Goal: Task Accomplishment & Management: Manage account settings

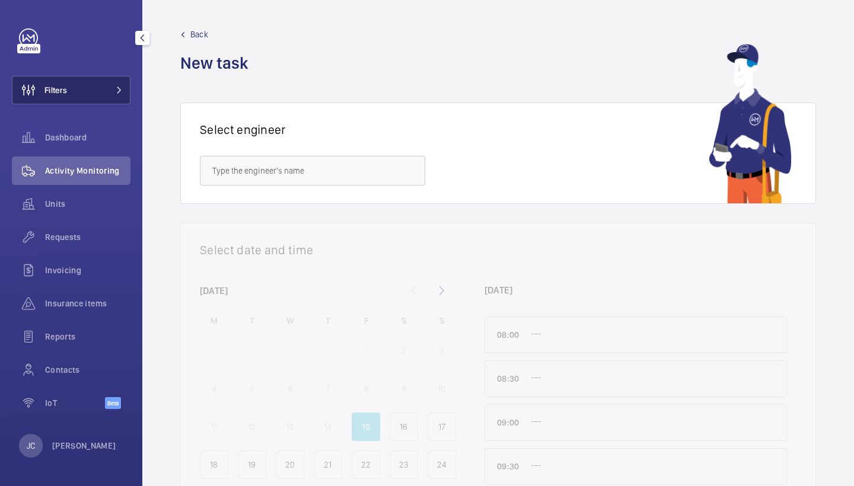
click at [116, 91] on mat-icon at bounding box center [119, 90] width 7 height 7
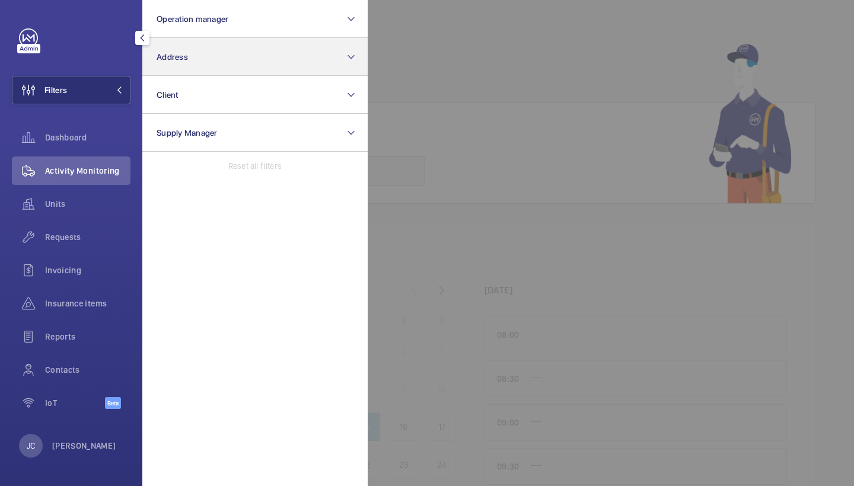
click at [199, 47] on button "Address" at bounding box center [254, 57] width 225 height 38
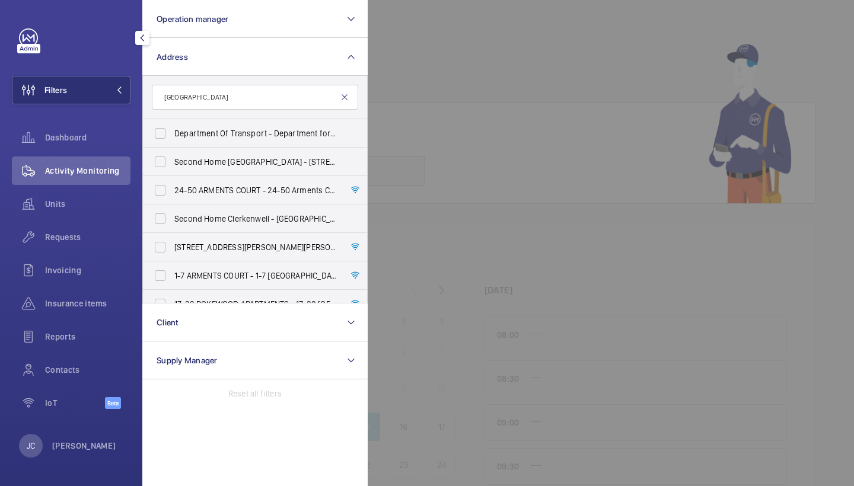
type input "[GEOGRAPHIC_DATA]"
click at [346, 96] on mat-icon at bounding box center [344, 97] width 9 height 9
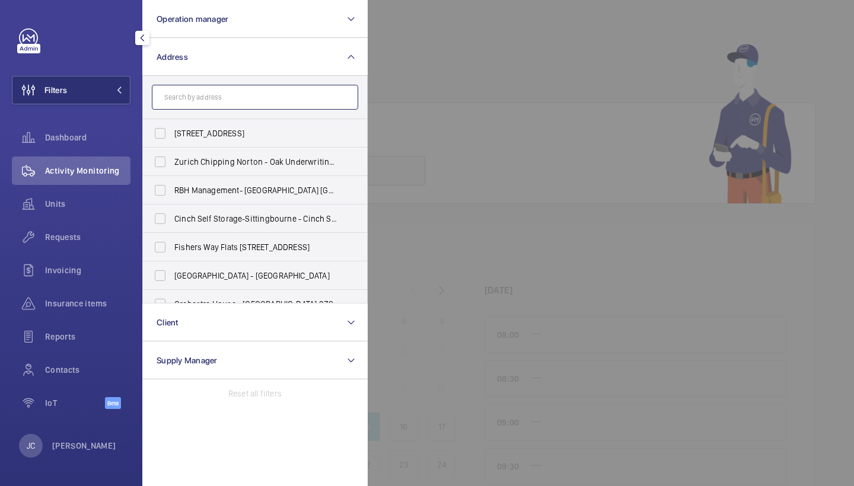
click at [309, 96] on input "text" at bounding box center [255, 97] width 206 height 25
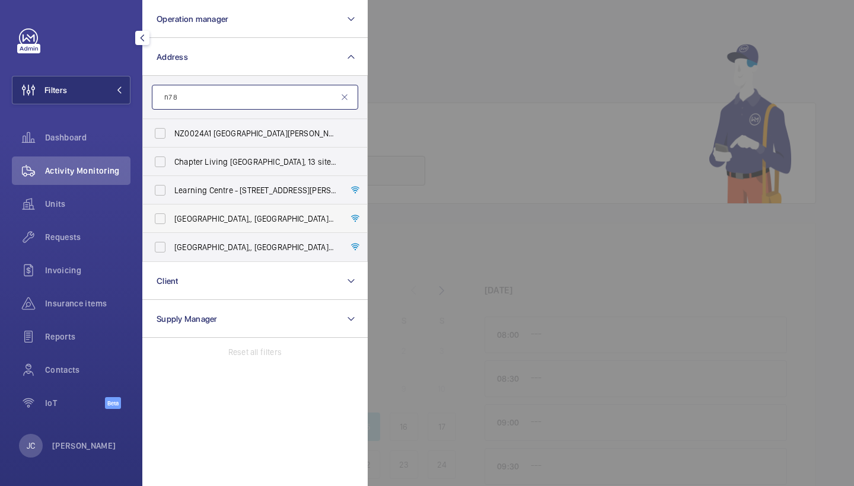
type input "n7 8"
click at [278, 225] on label "Tower Complex - Tower Complex,, LONDON N7 8 DB" at bounding box center [246, 219] width 206 height 28
click at [172, 225] on input "Tower Complex - Tower Complex,, LONDON N7 8 DB" at bounding box center [160, 219] width 24 height 24
checkbox input "true"
click at [278, 244] on span "Science Centre - Science Centre,, LONDON N7 8 DB" at bounding box center [255, 247] width 163 height 12
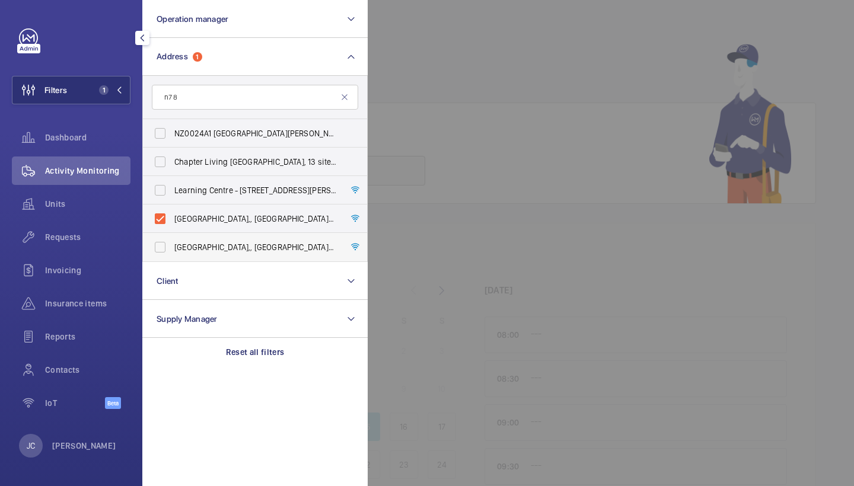
click at [172, 244] on input "Science Centre - Science Centre,, LONDON N7 8 DB" at bounding box center [160, 248] width 24 height 24
checkbox input "true"
click at [281, 183] on label "Learning Centre - 236 Holloway Rd, LONDON N7 8 DA" at bounding box center [246, 190] width 206 height 28
click at [172, 183] on input "Learning Centre - 236 Holloway Rd, LONDON N7 8 DA" at bounding box center [160, 191] width 24 height 24
checkbox input "true"
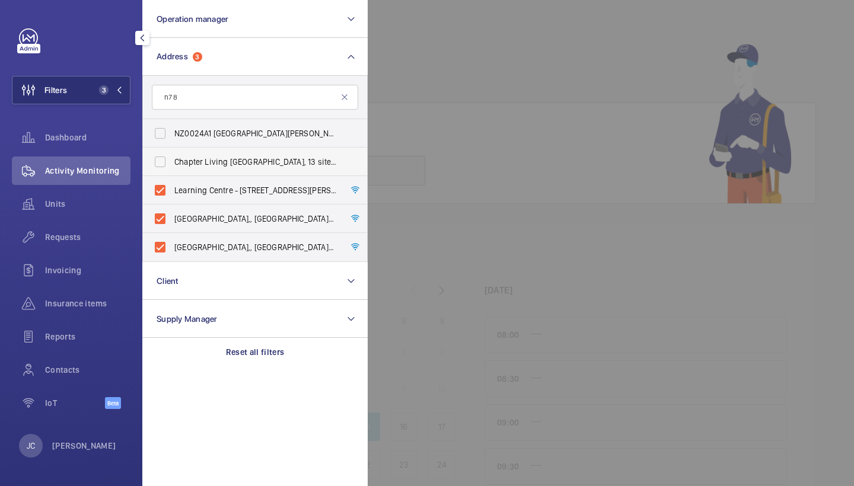
click at [281, 160] on span "Chapter Living London, 13 sites - N7 8 HS, LONDON N7 8 HS" at bounding box center [255, 162] width 163 height 12
click at [172, 160] on input "Chapter Living London, 13 sites - N7 8 HS, LONDON N7 8 HS" at bounding box center [160, 162] width 24 height 24
checkbox input "true"
click at [281, 144] on label "NZ0024A1 Lower Holloway ATE - Lower Holloway ATE, Faraday Close, N7 8 BH, LONDO…" at bounding box center [246, 133] width 206 height 28
click at [172, 144] on input "NZ0024A1 Lower Holloway ATE - Lower Holloway ATE, Faraday Close, N7 8 BH, LONDO…" at bounding box center [160, 134] width 24 height 24
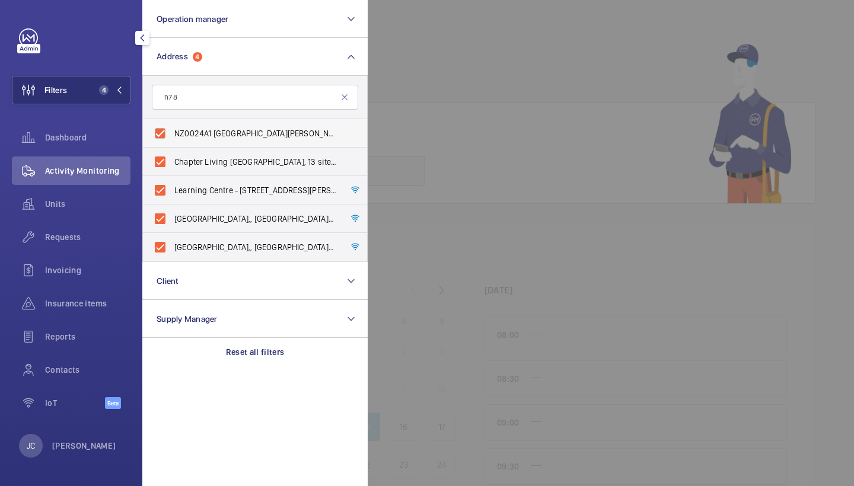
checkbox input "true"
click at [91, 241] on span "Requests" at bounding box center [87, 237] width 85 height 12
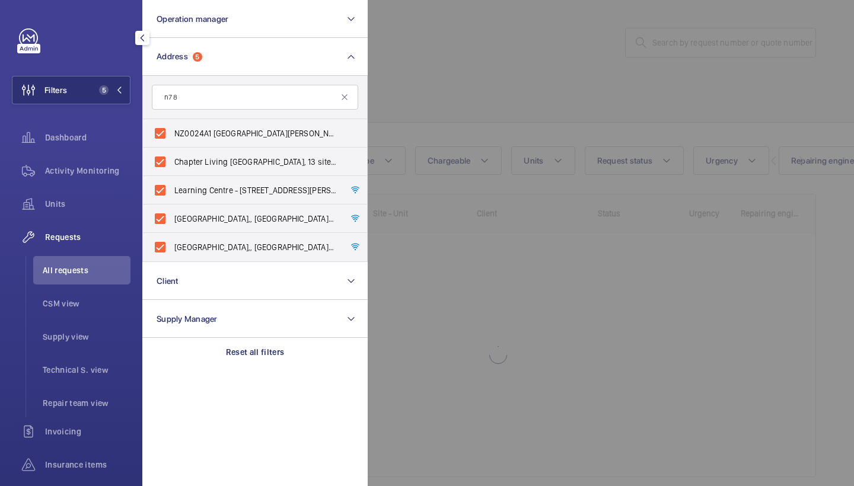
click at [570, 50] on div at bounding box center [795, 243] width 854 height 486
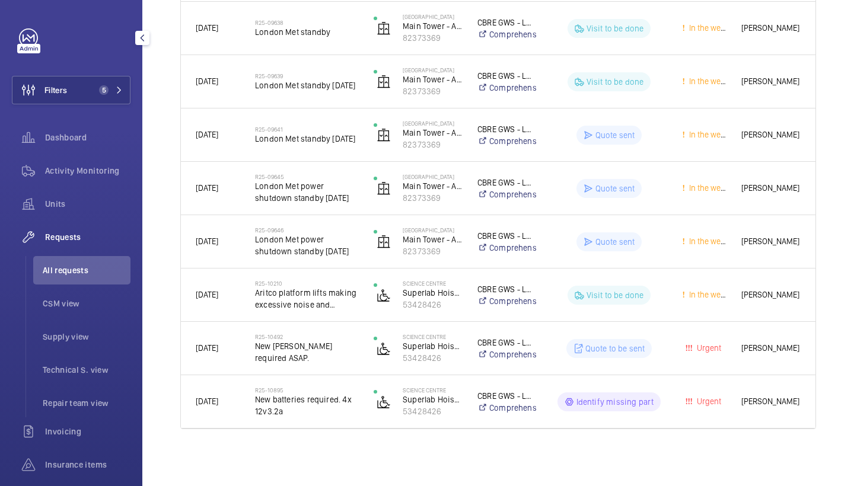
scroll to position [819, 0]
click at [116, 87] on mat-icon at bounding box center [119, 90] width 7 height 7
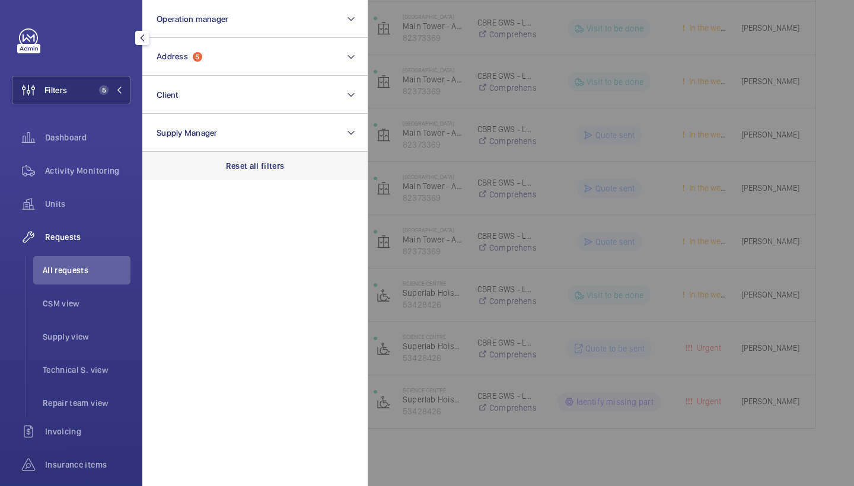
click at [238, 170] on p "Reset all filters" at bounding box center [255, 166] width 59 height 12
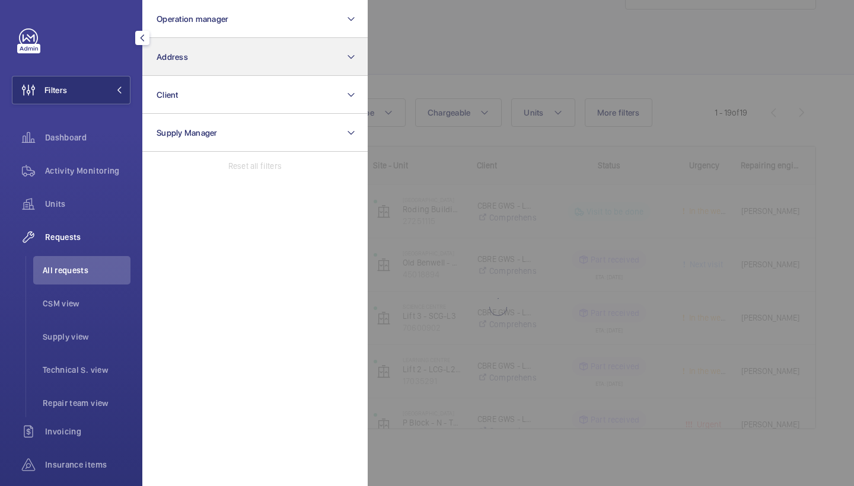
click at [242, 72] on button "Address" at bounding box center [254, 57] width 225 height 38
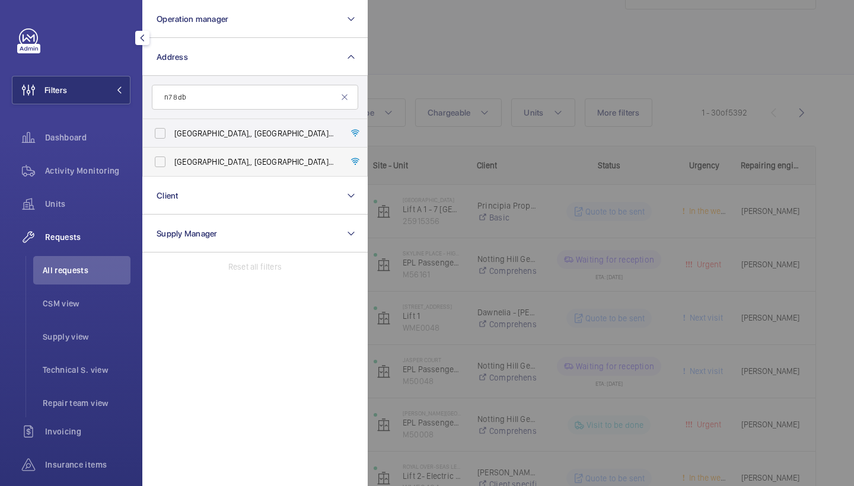
type input "n7 8db"
click at [236, 160] on span "Science Centre - Science Centre,, LONDON N7 8DB" at bounding box center [255, 162] width 163 height 12
click at [172, 160] on input "Science Centre - Science Centre,, LONDON N7 8DB" at bounding box center [160, 162] width 24 height 24
checkbox input "true"
click at [243, 141] on label "Tower Complex - Tower Complex,, LONDON N7 8DB" at bounding box center [246, 133] width 206 height 28
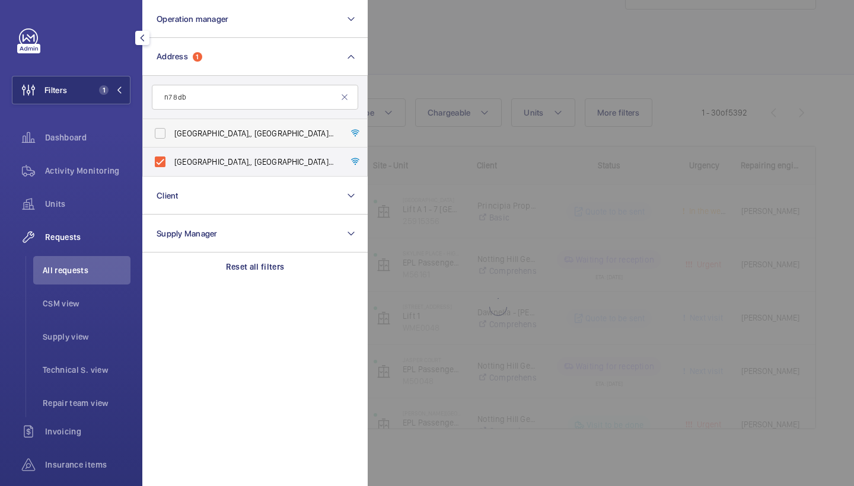
click at [172, 141] on input "Tower Complex - Tower Complex,, LONDON N7 8DB" at bounding box center [160, 134] width 24 height 24
checkbox input "true"
click at [463, 57] on div at bounding box center [795, 243] width 854 height 486
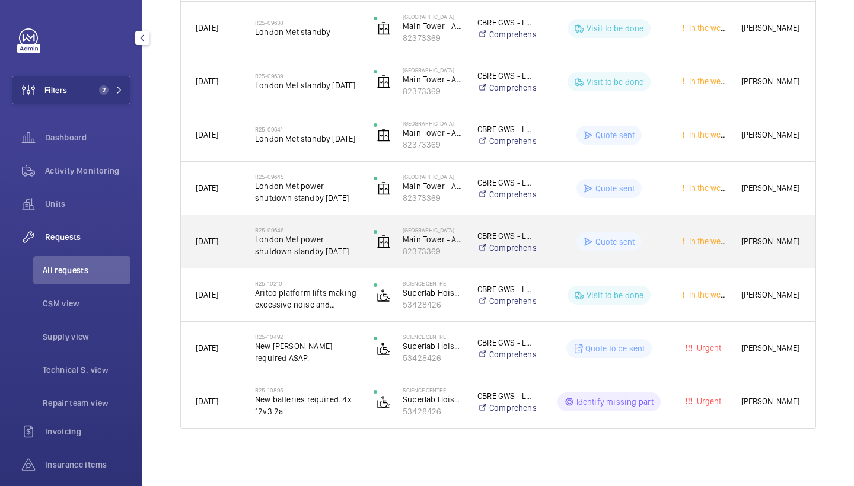
scroll to position [712, 0]
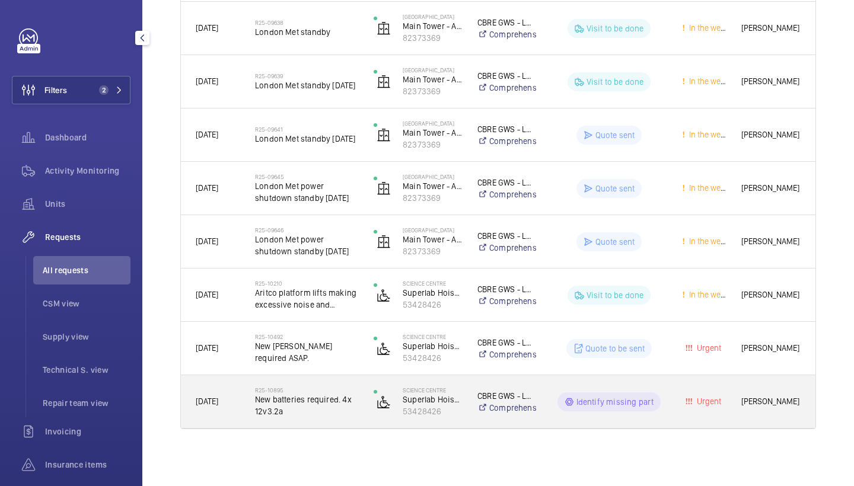
click at [298, 388] on h2 "R25-10895" at bounding box center [306, 390] width 103 height 7
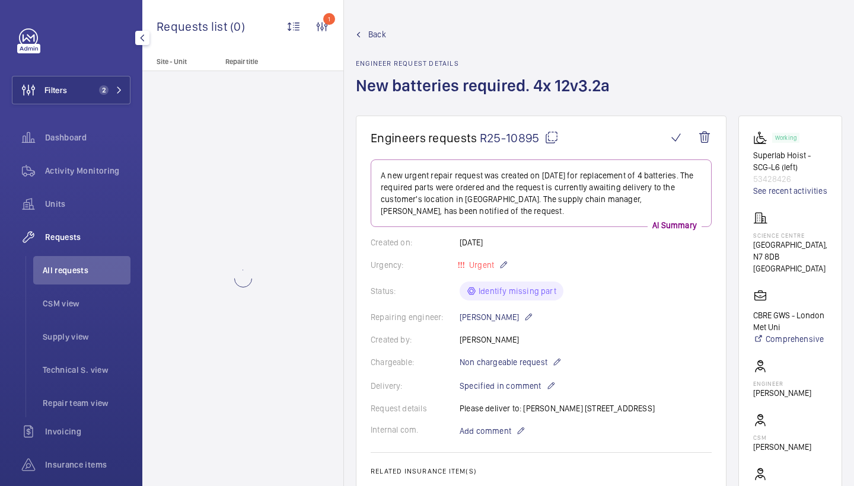
scroll to position [306, 0]
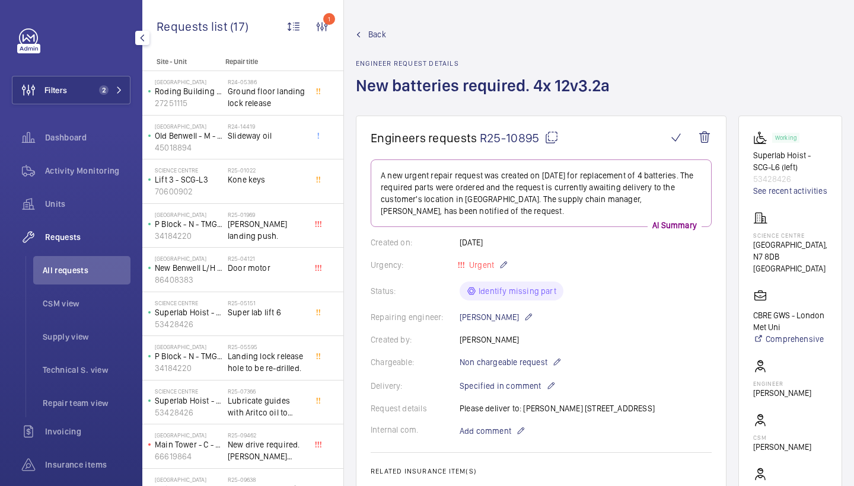
click at [376, 33] on span "Back" at bounding box center [377, 34] width 18 height 12
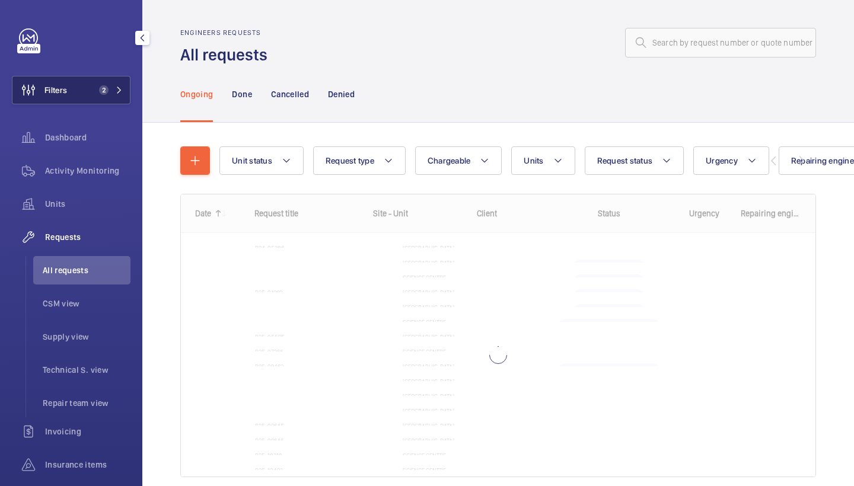
click at [123, 96] on button "Filters 2" at bounding box center [71, 90] width 119 height 28
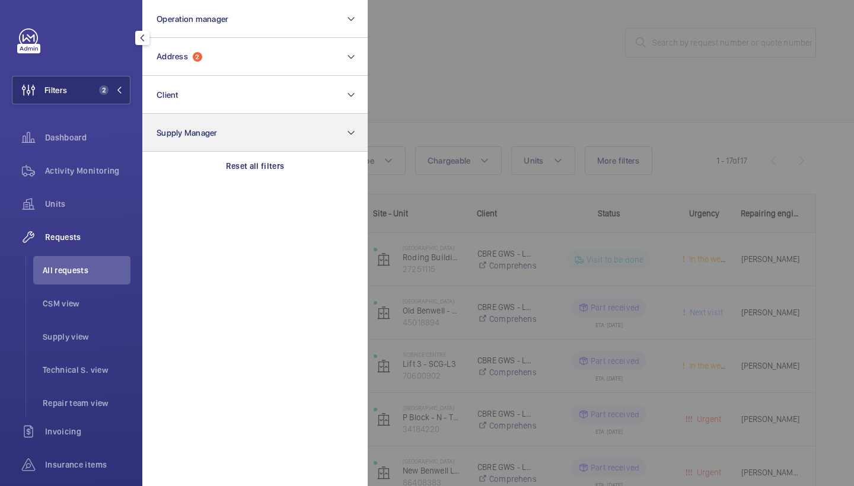
click at [274, 150] on button "Supply Manager" at bounding box center [254, 133] width 225 height 38
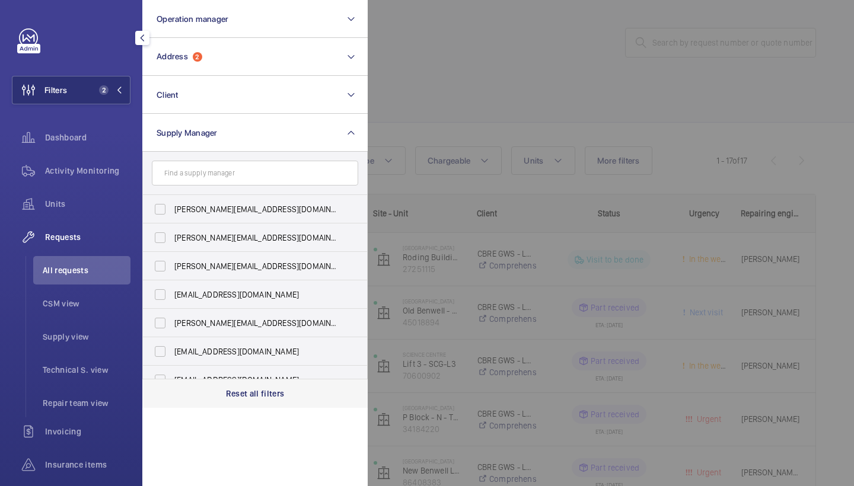
click at [265, 390] on p "Reset all filters" at bounding box center [255, 394] width 59 height 12
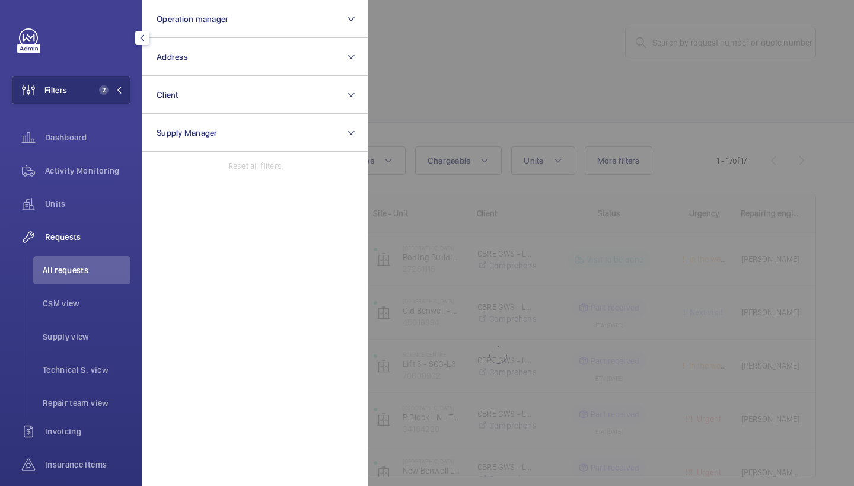
click at [590, 103] on div at bounding box center [795, 243] width 854 height 486
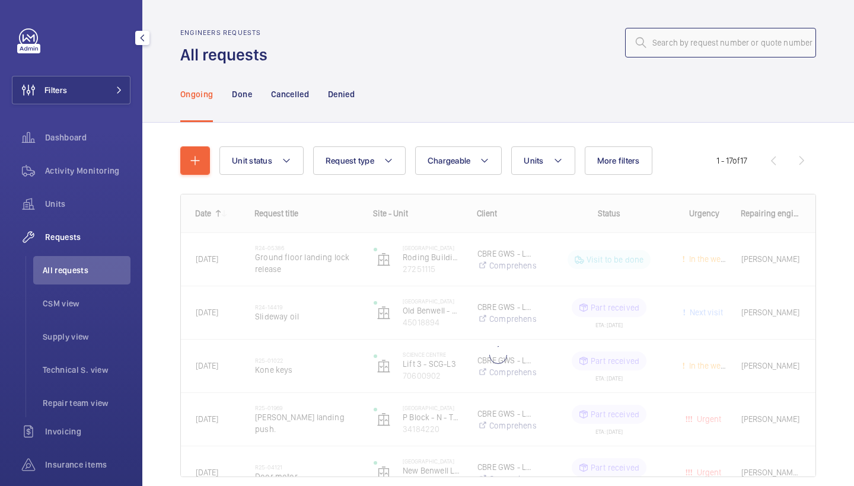
click at [688, 42] on input "text" at bounding box center [720, 43] width 191 height 30
paste input "R25-10247"
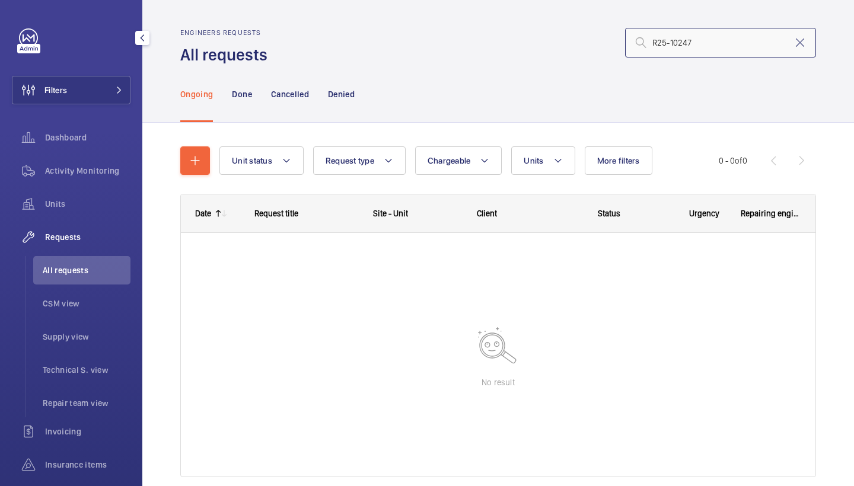
type input "R25-10247"
click at [241, 92] on p "Done" at bounding box center [242, 94] width 20 height 12
click at [189, 95] on p "Ongoing" at bounding box center [196, 94] width 33 height 12
click at [701, 38] on input "R25-10247" at bounding box center [720, 43] width 191 height 30
click at [237, 97] on p "Done" at bounding box center [242, 94] width 20 height 12
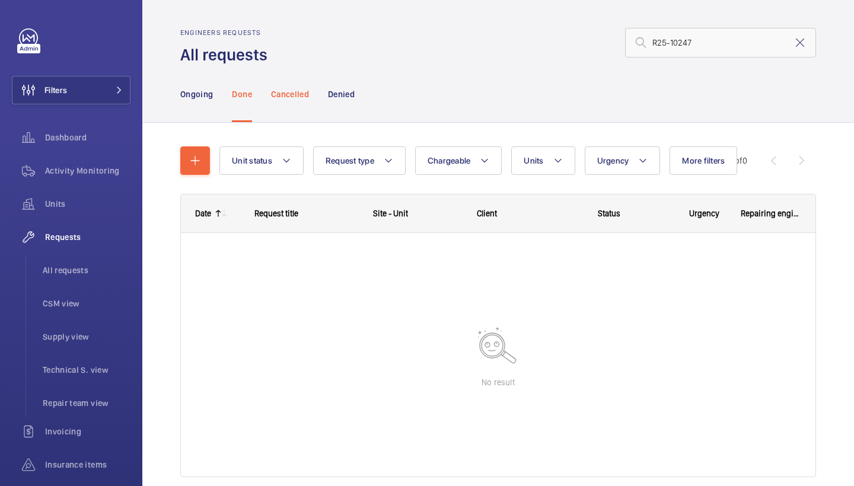
click at [279, 87] on div "Cancelled" at bounding box center [290, 94] width 38 height 56
click at [346, 102] on div "Denied" at bounding box center [341, 94] width 27 height 56
click at [205, 94] on p "Ongoing" at bounding box center [196, 94] width 33 height 12
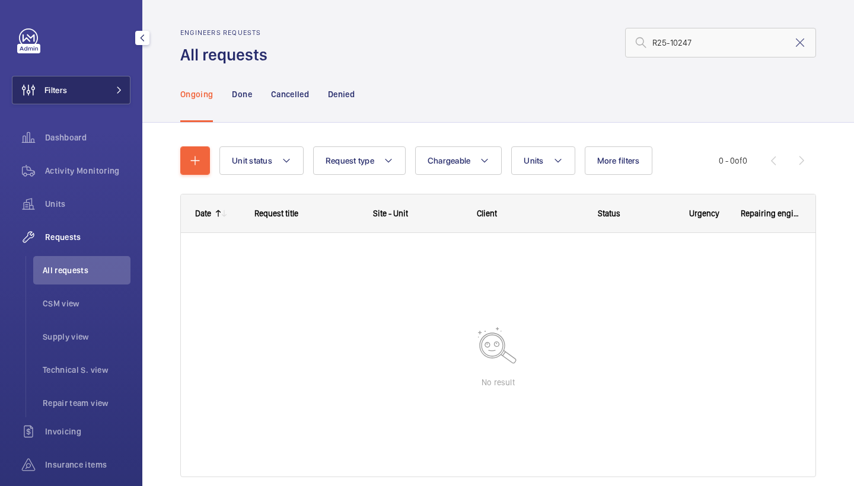
click at [97, 82] on button "Filters" at bounding box center [71, 90] width 119 height 28
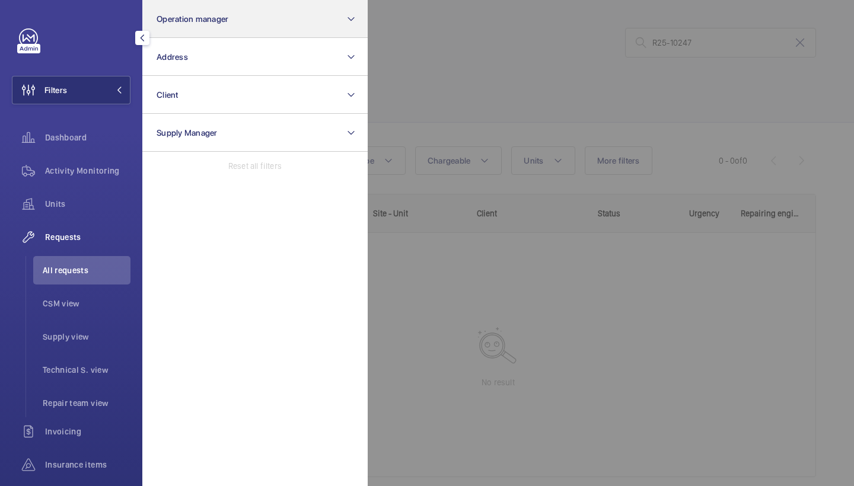
click at [232, 37] on button "Operation manager" at bounding box center [254, 19] width 225 height 38
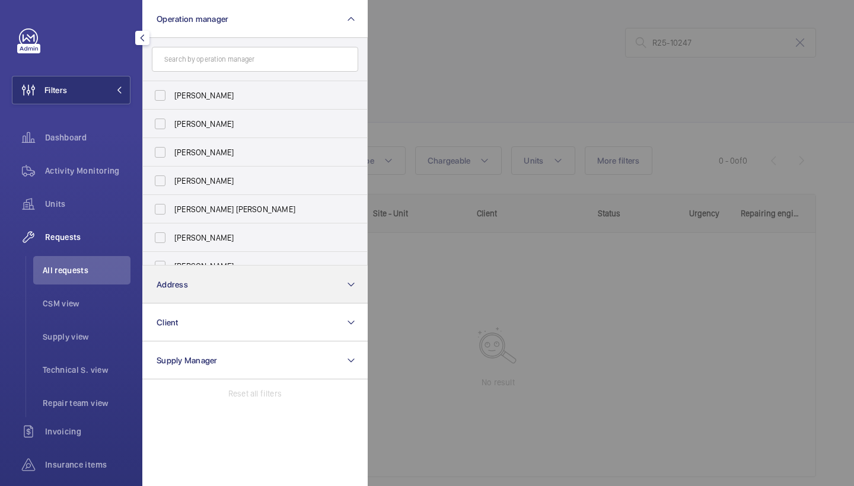
click at [188, 281] on button "Address" at bounding box center [254, 285] width 225 height 38
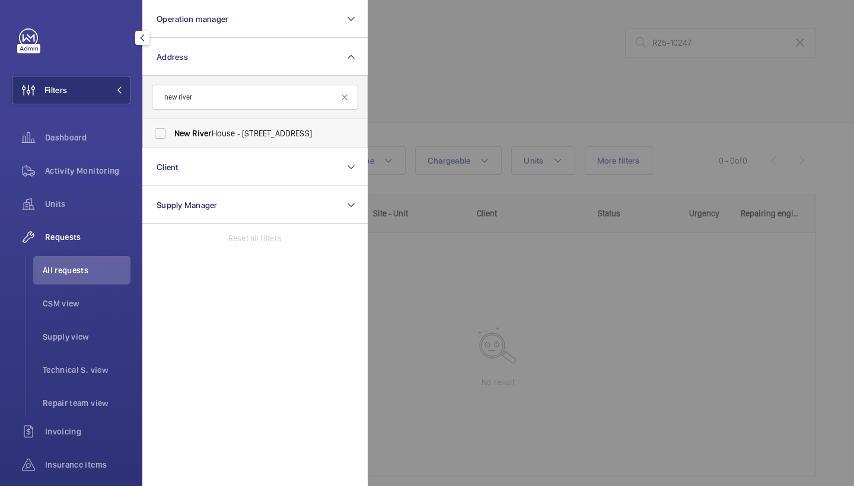
type input "new river"
click at [315, 131] on span "New River House - 4 Dunstan Mews, ENFIELD EN1 1GF" at bounding box center [255, 134] width 163 height 12
click at [172, 131] on input "New River House - 4 Dunstan Mews, ENFIELD EN1 1GF" at bounding box center [160, 134] width 24 height 24
checkbox input "true"
click at [482, 76] on div at bounding box center [795, 243] width 854 height 486
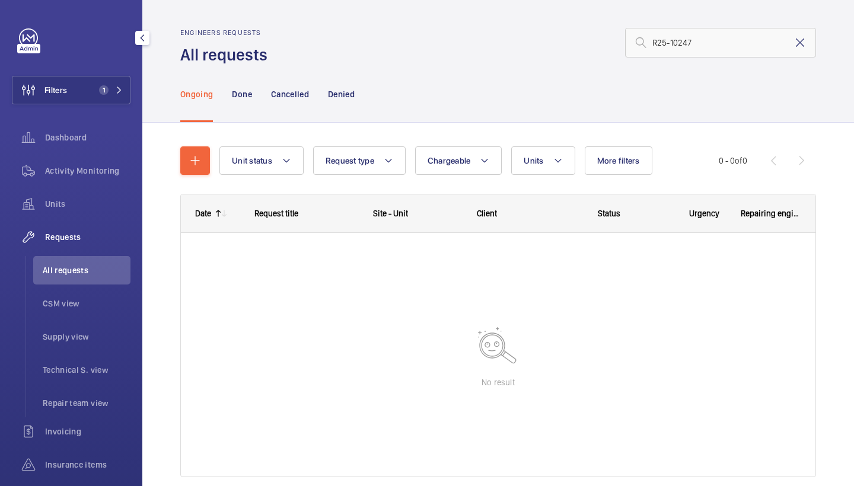
click at [800, 45] on mat-icon at bounding box center [800, 43] width 14 height 14
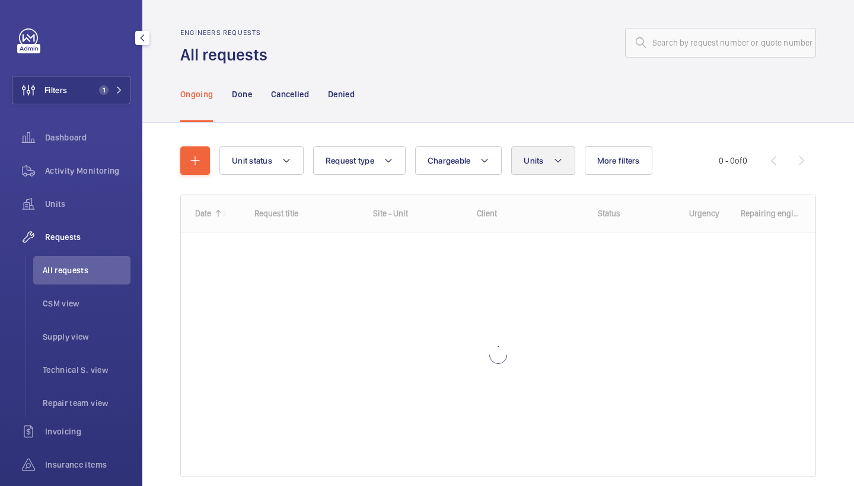
click at [526, 168] on button "Units" at bounding box center [542, 161] width 63 height 28
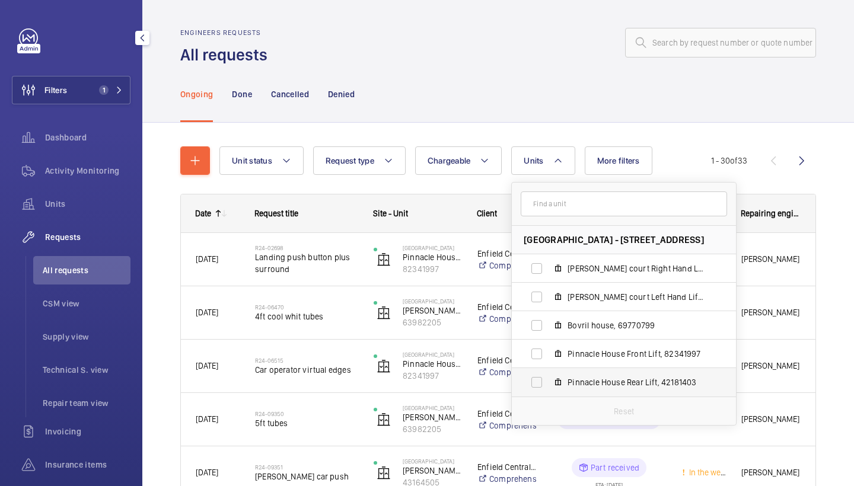
click at [576, 373] on label "Pinnacle House Rear Lift, 42181403" at bounding box center [614, 382] width 205 height 28
click at [549, 373] on input "Pinnacle House Rear Lift, 42181403" at bounding box center [537, 383] width 24 height 24
checkbox input "true"
click at [578, 353] on span "Pinnacle House Front Lift, 82341997" at bounding box center [637, 354] width 138 height 12
click at [549, 353] on input "Pinnacle House Front Lift, 82341997" at bounding box center [537, 354] width 24 height 24
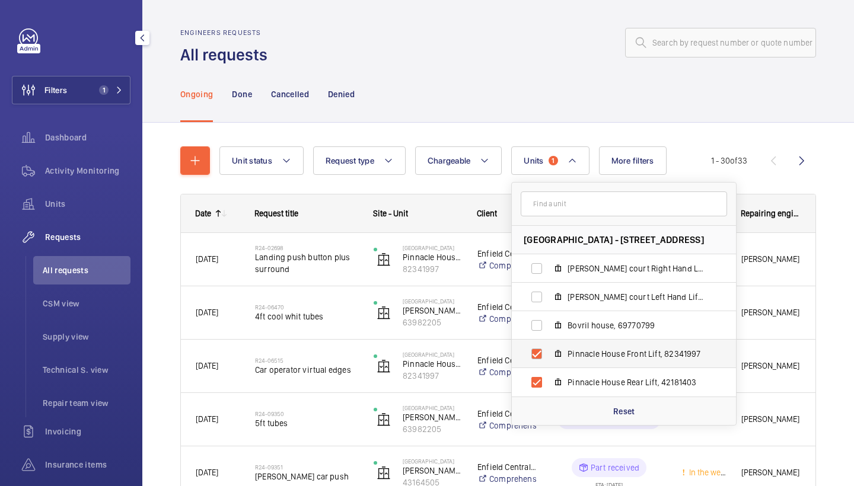
checkbox input "true"
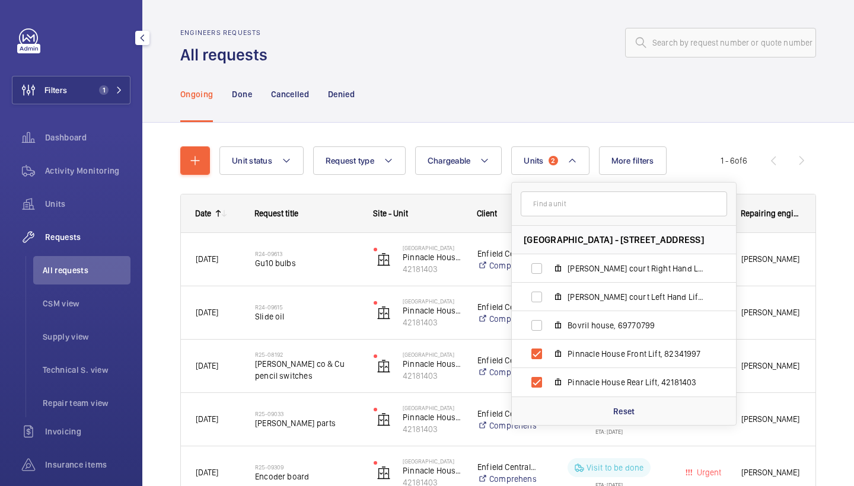
click at [532, 130] on div "Unit status Request type Chargeable Units 2 New River House - 4 Dunstan Mews, E…" at bounding box center [498, 355] width 636 height 455
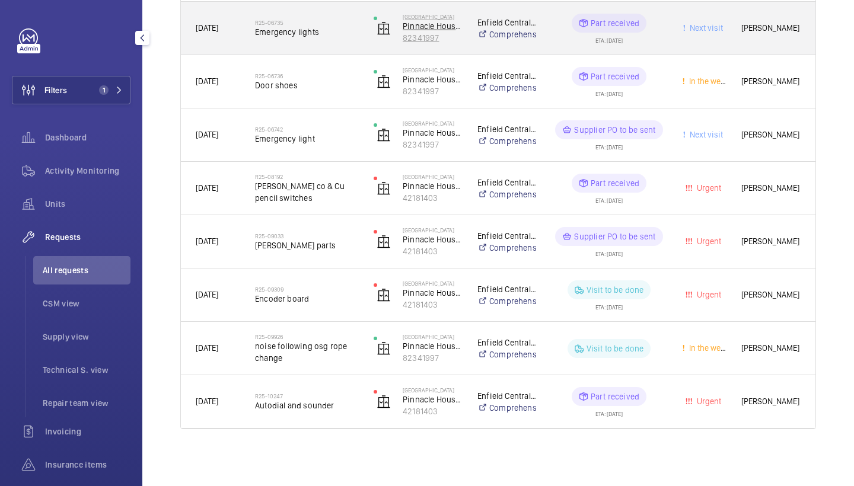
scroll to position [659, 0]
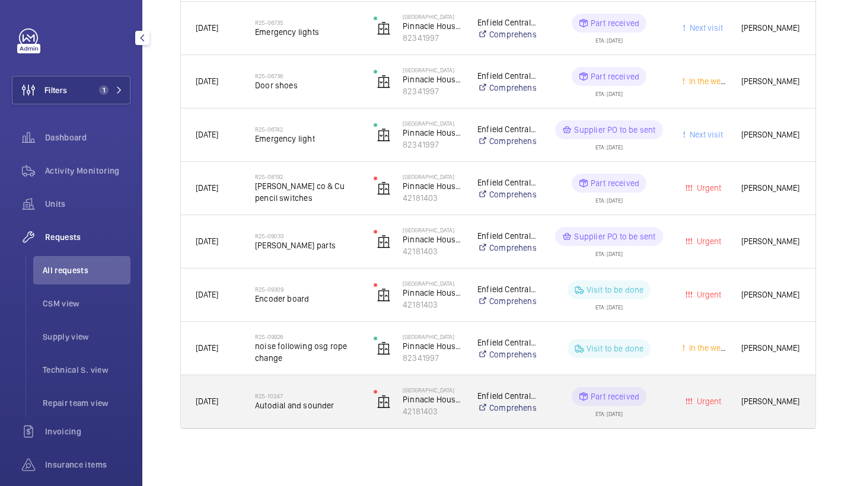
click at [341, 390] on div "R25-10247 Autodial and sounder" at bounding box center [306, 402] width 103 height 34
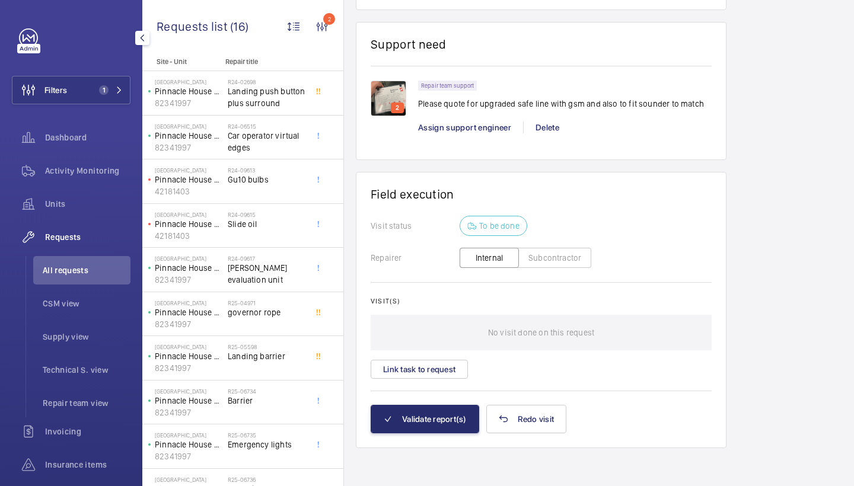
scroll to position [1162, 0]
click at [475, 129] on span "Assign support engineer" at bounding box center [464, 127] width 93 height 9
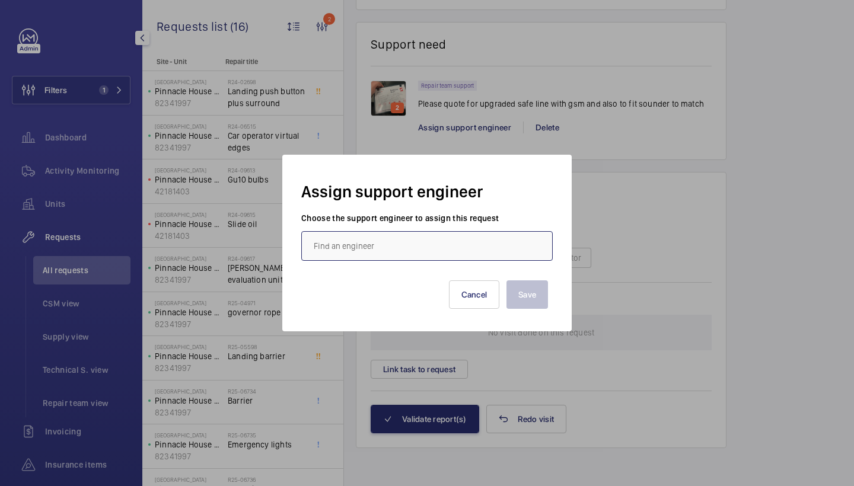
click at [368, 248] on input "text" at bounding box center [427, 246] width 252 height 30
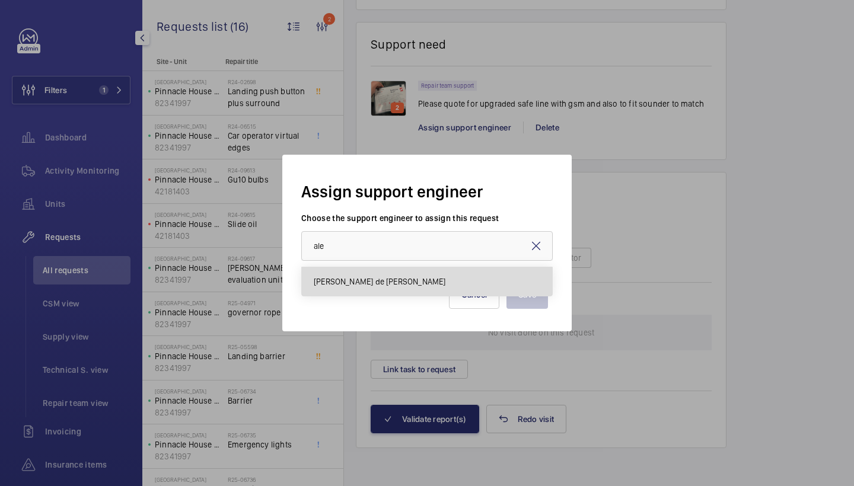
click at [369, 282] on span "Alex Nicola de Paula Pirozzolo" at bounding box center [380, 282] width 132 height 12
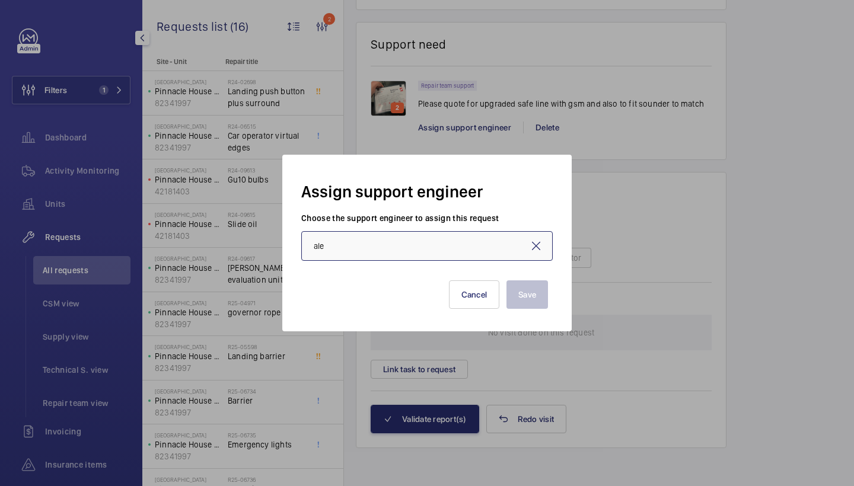
type input "Alex Nicola de Paula Pirozzolo"
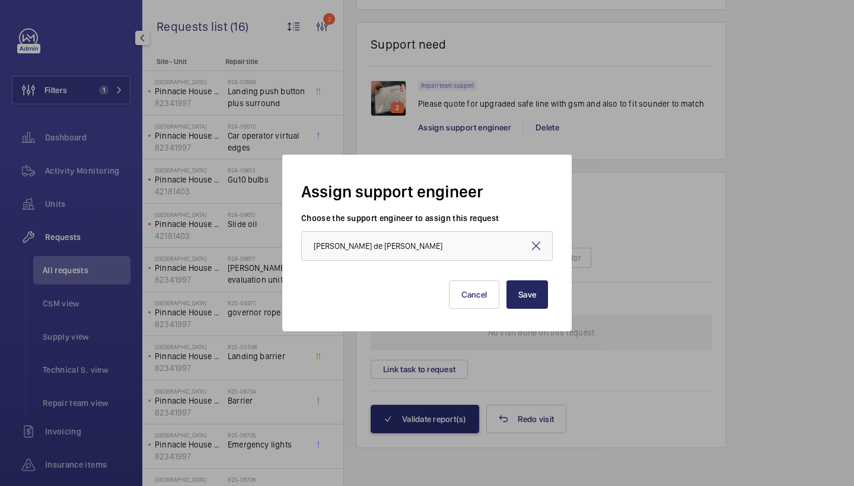
click at [509, 287] on button "Save" at bounding box center [528, 295] width 42 height 28
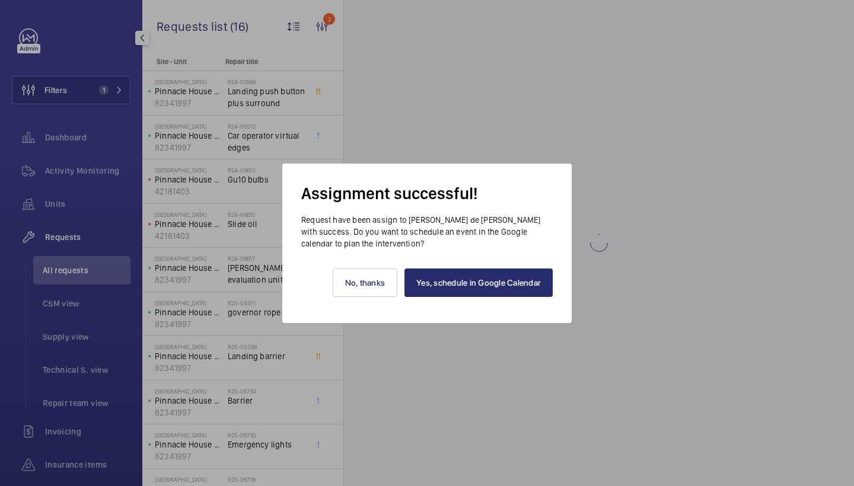
click at [508, 284] on link "Yes, schedule in Google Calendar" at bounding box center [479, 283] width 148 height 28
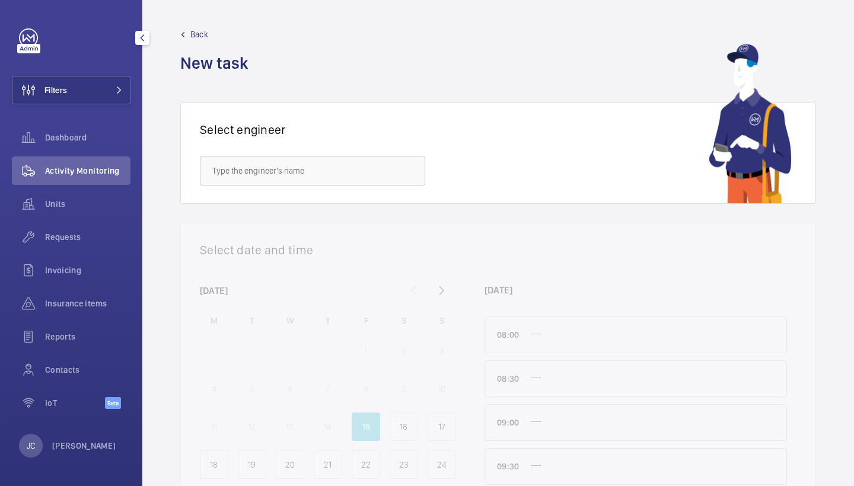
drag, startPoint x: 0, startPoint y: 0, endPoint x: 139, endPoint y: 91, distance: 166.2
click at [130, 92] on button "Filters" at bounding box center [71, 90] width 119 height 28
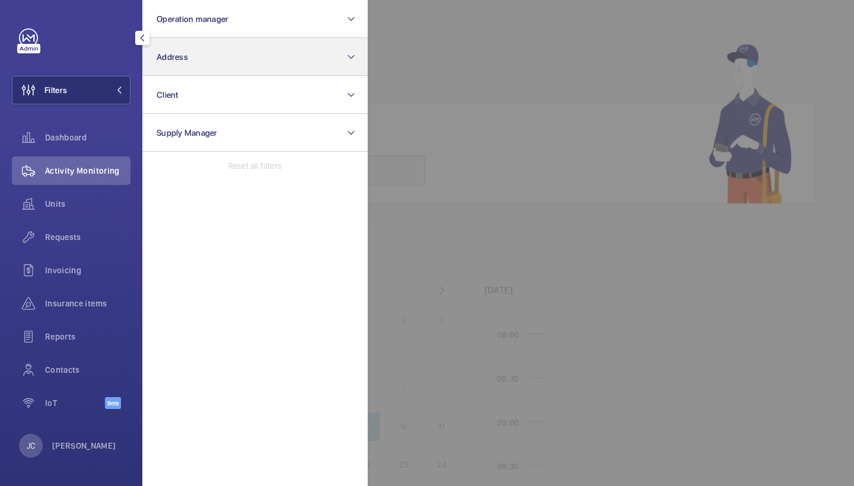
click at [249, 45] on button "Address" at bounding box center [254, 57] width 225 height 38
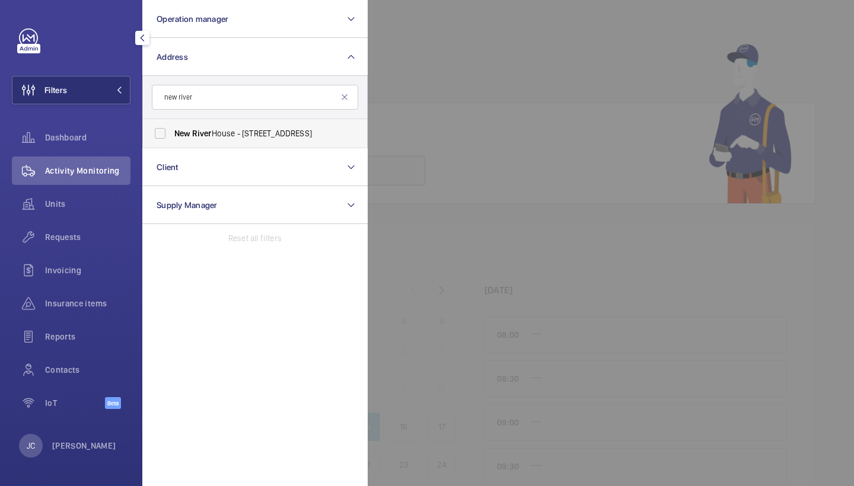
type input "new river"
click at [264, 127] on label "[GEOGRAPHIC_DATA] - [STREET_ADDRESS]" at bounding box center [246, 133] width 206 height 28
click at [172, 127] on input "[GEOGRAPHIC_DATA] - [STREET_ADDRESS]" at bounding box center [160, 134] width 24 height 24
checkbox input "true"
click at [71, 238] on span "Requests" at bounding box center [87, 237] width 85 height 12
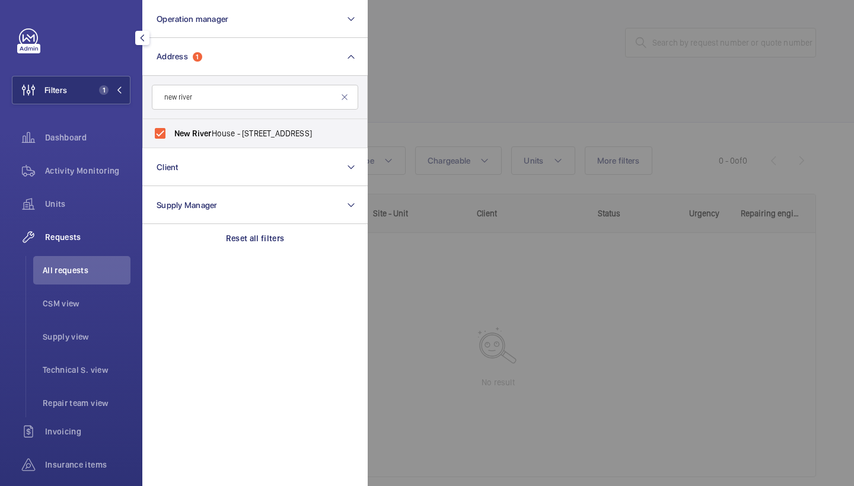
click at [434, 91] on div at bounding box center [795, 243] width 854 height 486
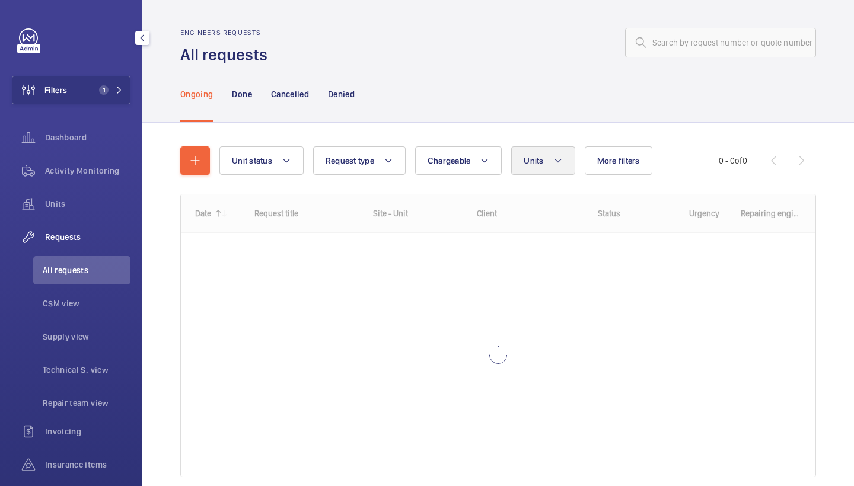
click at [546, 167] on button "Units" at bounding box center [542, 161] width 63 height 28
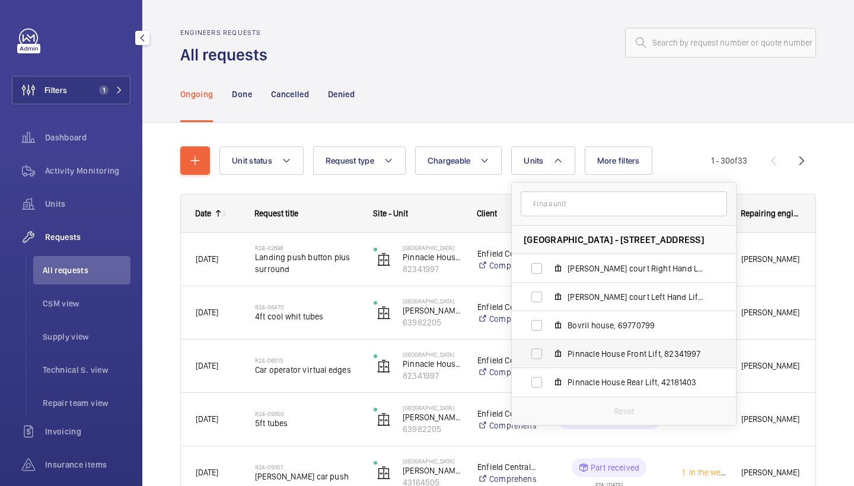
click at [604, 350] on span "Pinnacle House Front Lift, 82341997" at bounding box center [637, 354] width 138 height 12
click at [549, 350] on input "Pinnacle House Front Lift, 82341997" at bounding box center [537, 354] width 24 height 24
checkbox input "true"
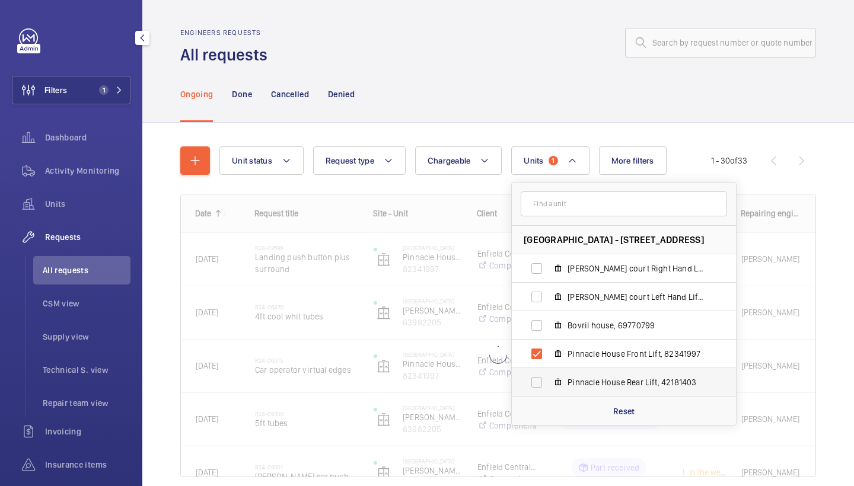
click at [601, 390] on label "Pinnacle House Rear Lift, 42181403" at bounding box center [614, 382] width 205 height 28
click at [549, 390] on input "Pinnacle House Rear Lift, 42181403" at bounding box center [537, 383] width 24 height 24
checkbox input "true"
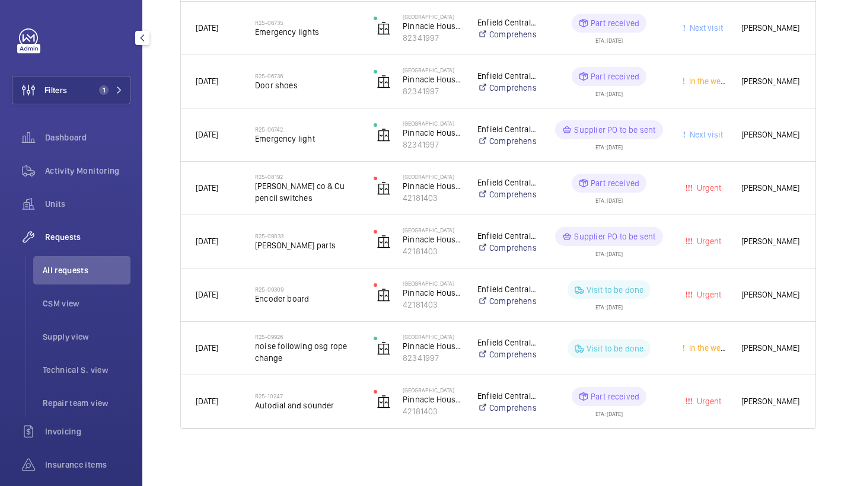
scroll to position [659, 0]
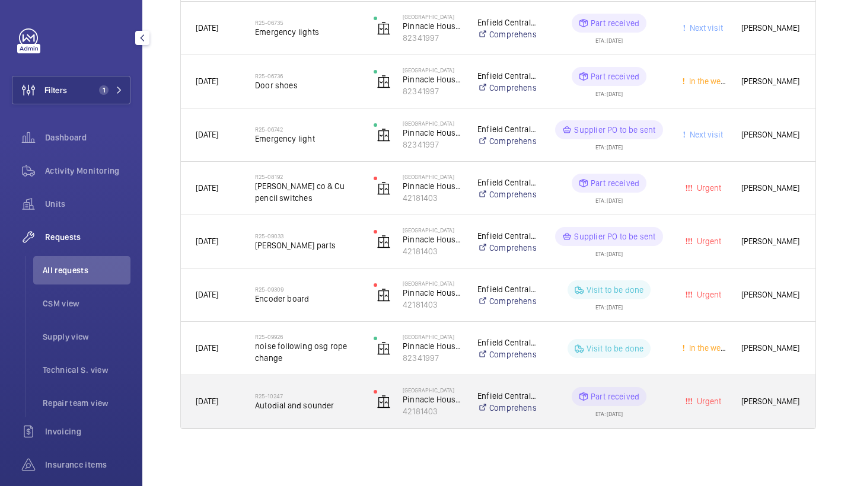
click at [292, 395] on h2 "R25-10247" at bounding box center [306, 396] width 103 height 7
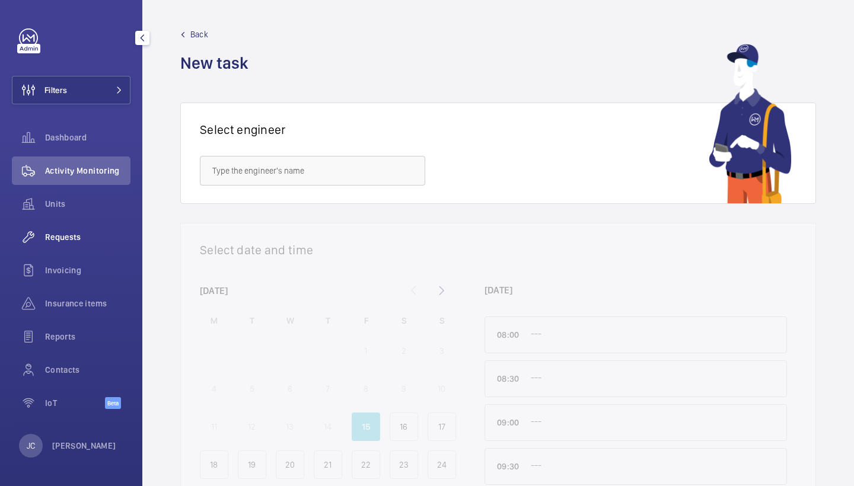
click at [87, 225] on div "Requests" at bounding box center [71, 237] width 119 height 28
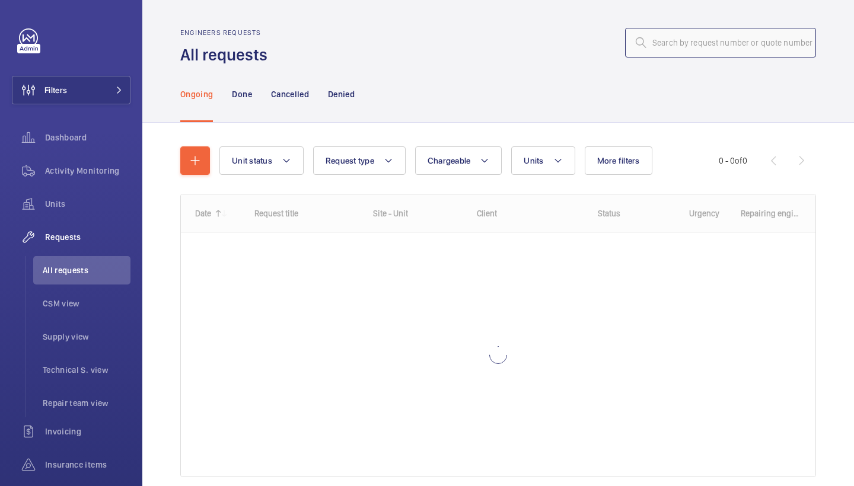
click at [704, 48] on input "text" at bounding box center [720, 43] width 191 height 30
paste input "R25-10706"
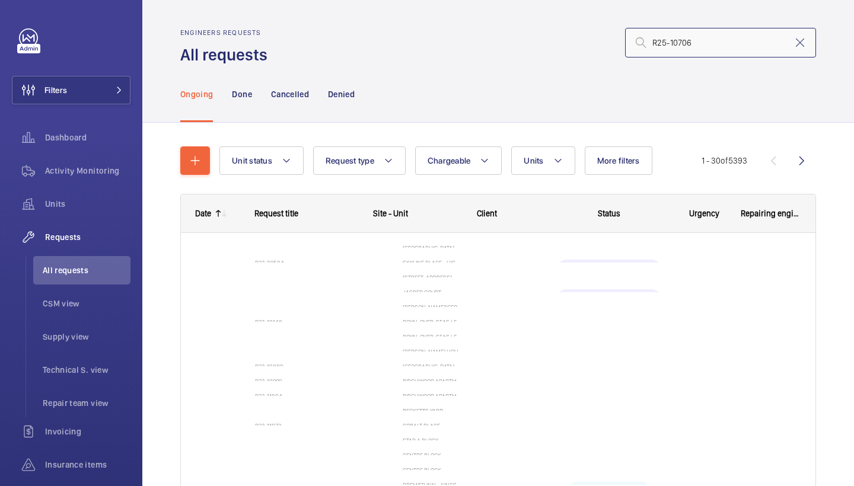
type input "R25-10706"
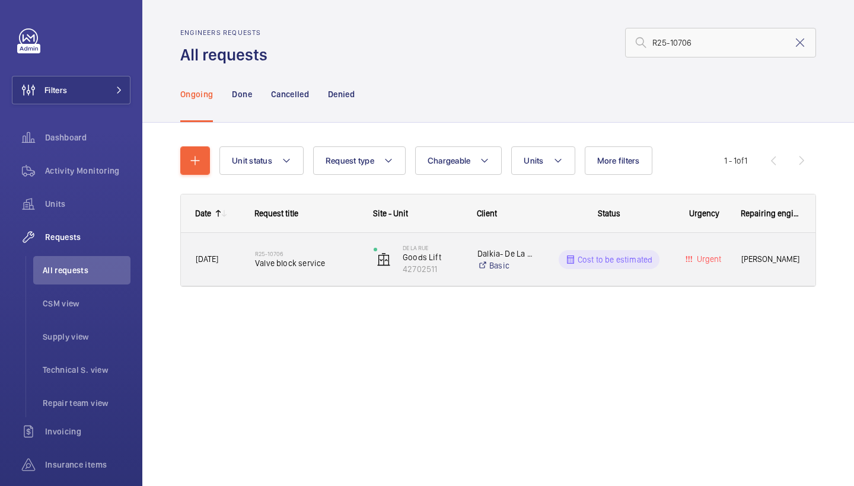
click at [283, 248] on div "R25-10706 Valve block service" at bounding box center [306, 260] width 103 height 34
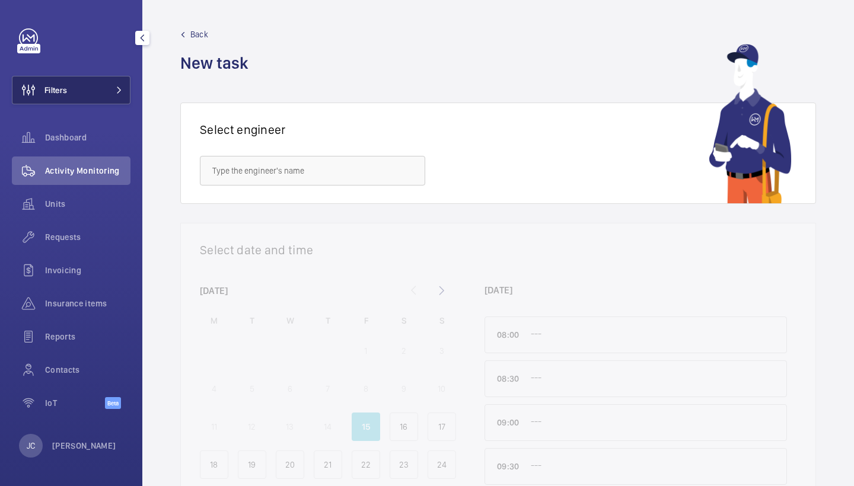
click at [98, 85] on button "Filters" at bounding box center [71, 90] width 119 height 28
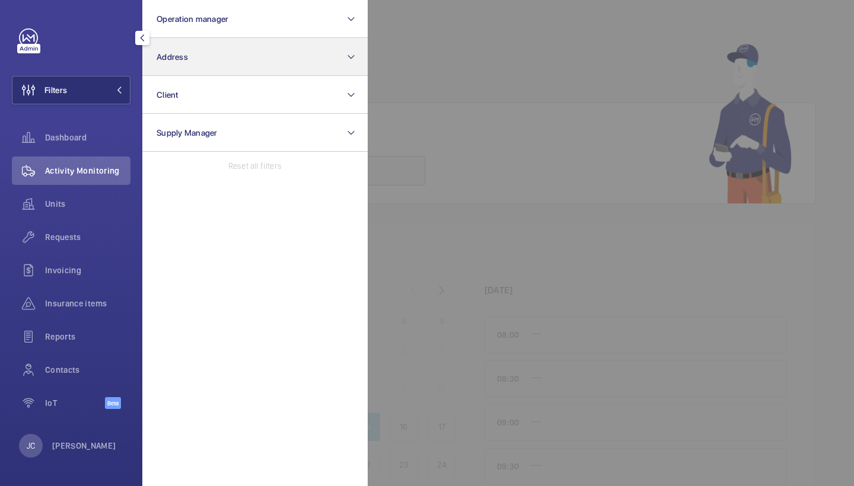
click at [193, 56] on button "Address" at bounding box center [254, 57] width 225 height 38
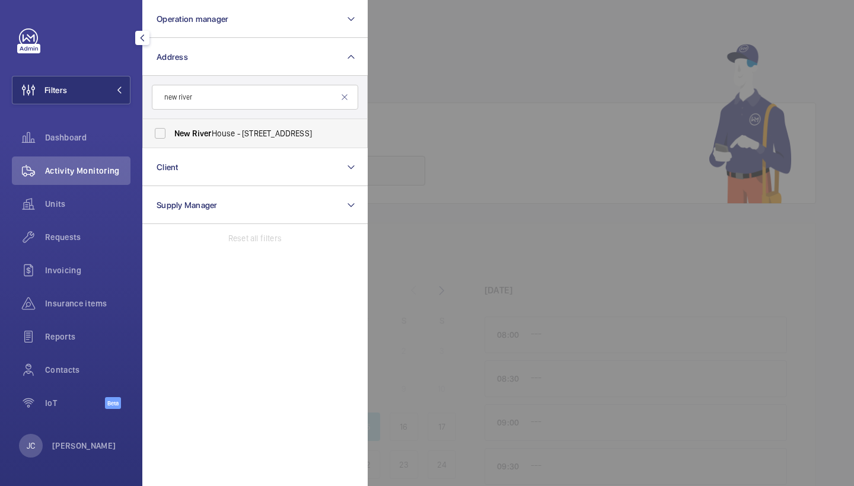
type input "new river"
click at [230, 131] on span "[GEOGRAPHIC_DATA] - [STREET_ADDRESS]" at bounding box center [255, 134] width 163 height 12
click at [172, 131] on input "[GEOGRAPHIC_DATA] - [STREET_ADDRESS]" at bounding box center [160, 134] width 24 height 24
checkbox input "true"
click at [101, 241] on span "Requests" at bounding box center [87, 237] width 85 height 12
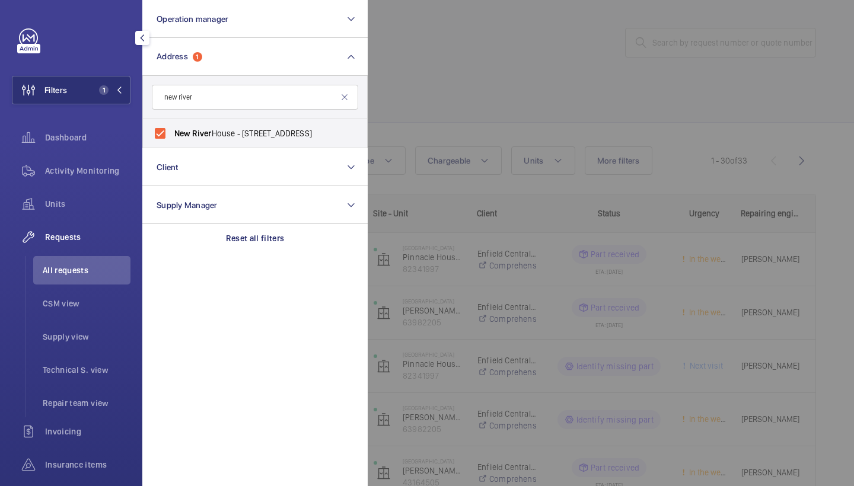
click at [459, 75] on div at bounding box center [795, 243] width 854 height 486
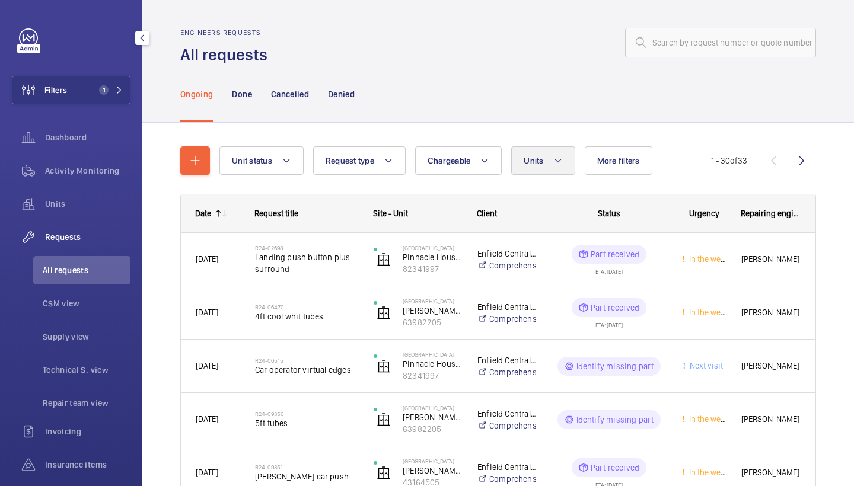
click at [563, 158] on mat-icon at bounding box center [558, 161] width 9 height 14
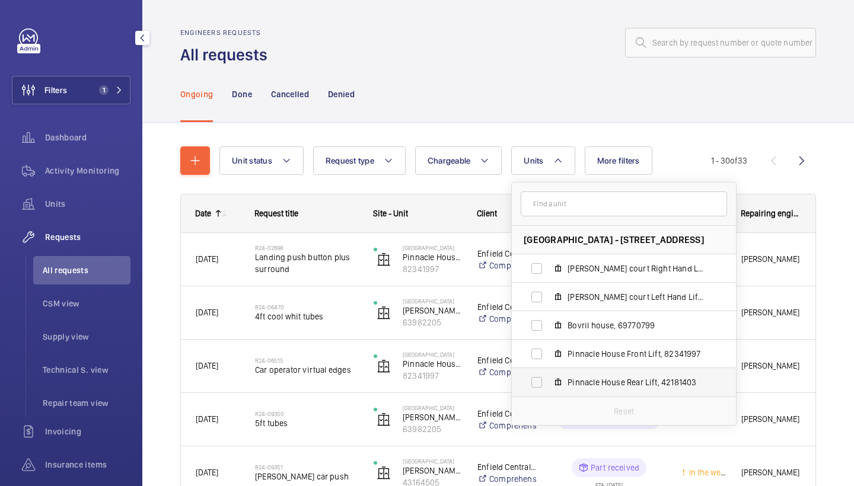
click at [585, 381] on span "Pinnacle House Rear Lift, 42181403" at bounding box center [637, 383] width 138 height 12
click at [549, 381] on input "Pinnacle House Rear Lift, 42181403" at bounding box center [537, 383] width 24 height 24
checkbox input "true"
click at [585, 358] on span "Pinnacle House Front Lift, 82341997" at bounding box center [637, 354] width 138 height 12
click at [549, 358] on input "Pinnacle House Front Lift, 82341997" at bounding box center [537, 354] width 24 height 24
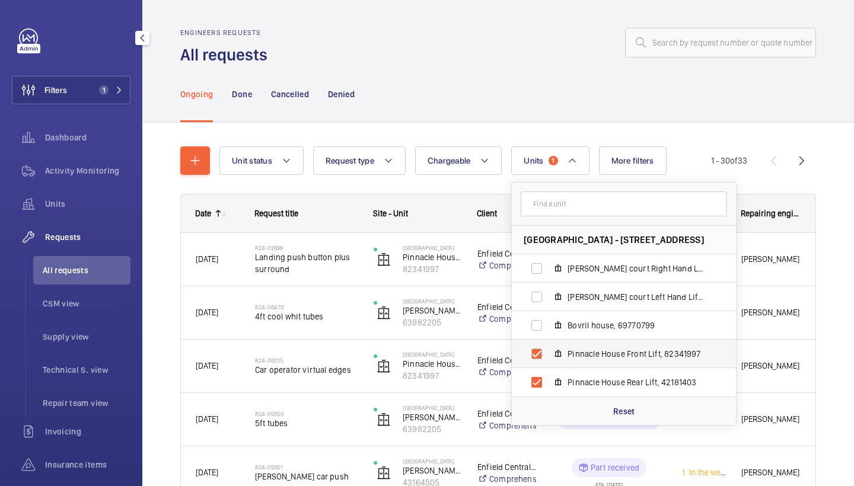
checkbox input "true"
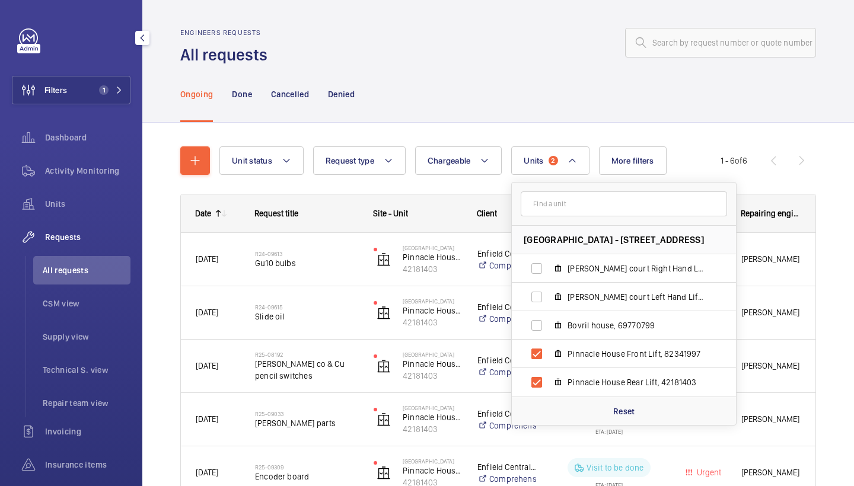
click at [577, 100] on div "Ongoing Done Cancelled Denied" at bounding box center [498, 94] width 636 height 56
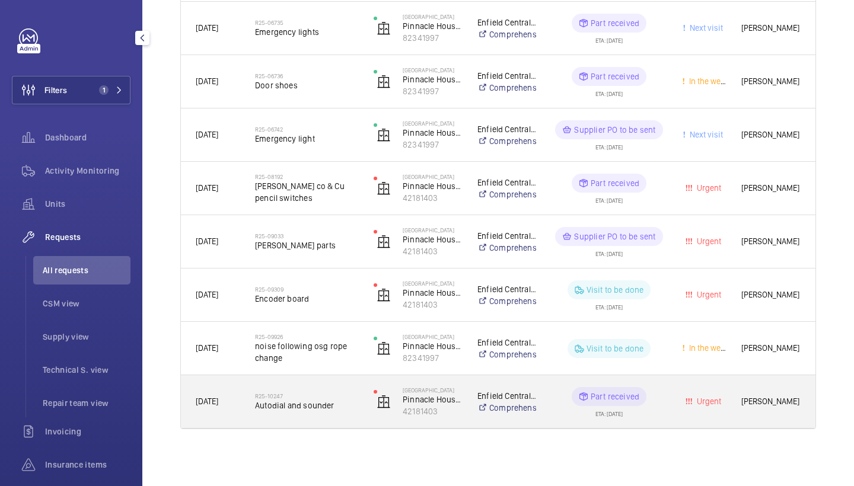
scroll to position [659, 0]
click at [308, 412] on div "R25-10247 Autodial and sounder" at bounding box center [306, 402] width 103 height 34
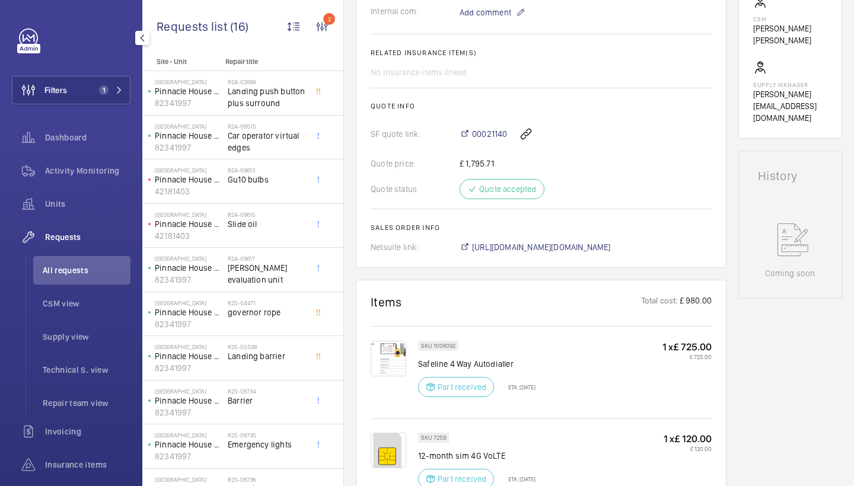
scroll to position [402, 0]
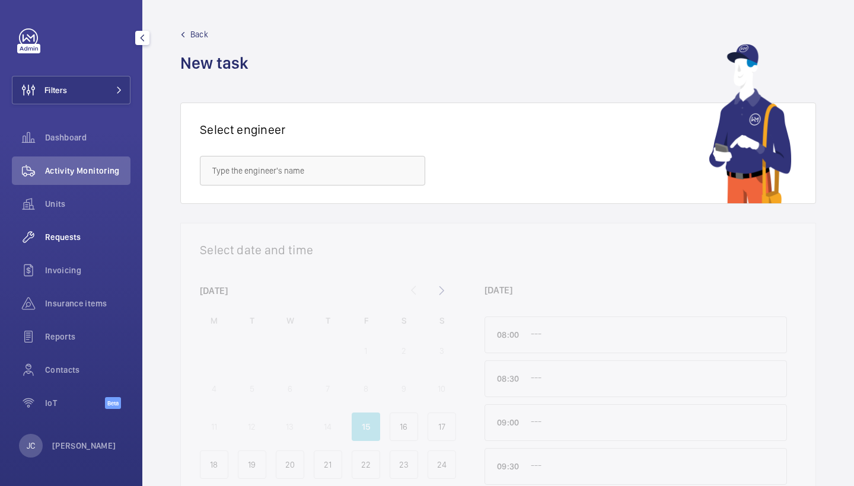
click at [78, 240] on span "Requests" at bounding box center [87, 237] width 85 height 12
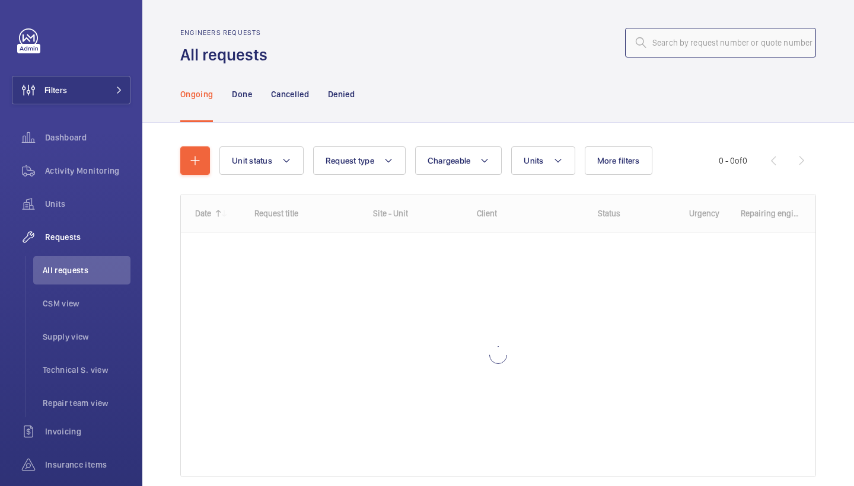
click at [765, 39] on input "text" at bounding box center [720, 43] width 191 height 30
paste input "R25-10706"
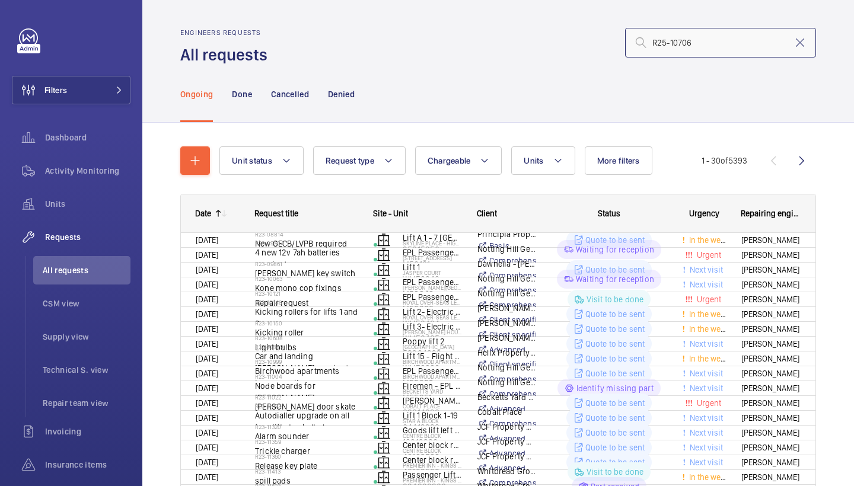
type input "R25-10706"
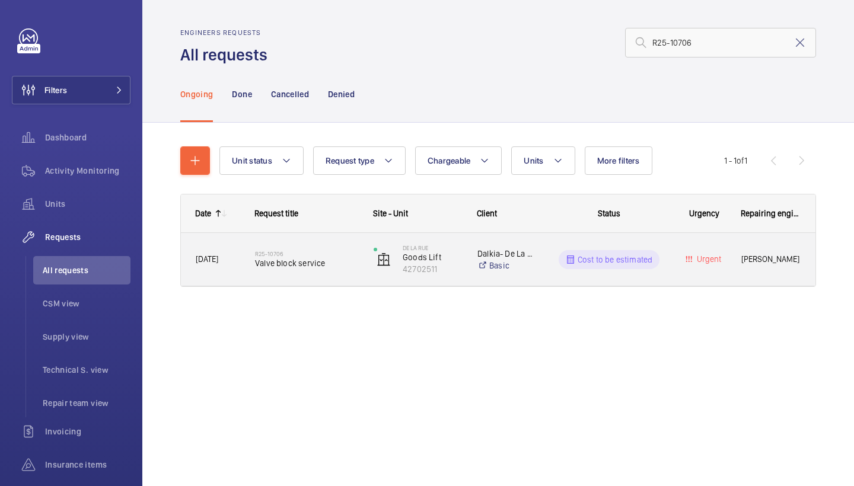
click at [297, 243] on div "R25-10706 Valve block service" at bounding box center [306, 260] width 103 height 34
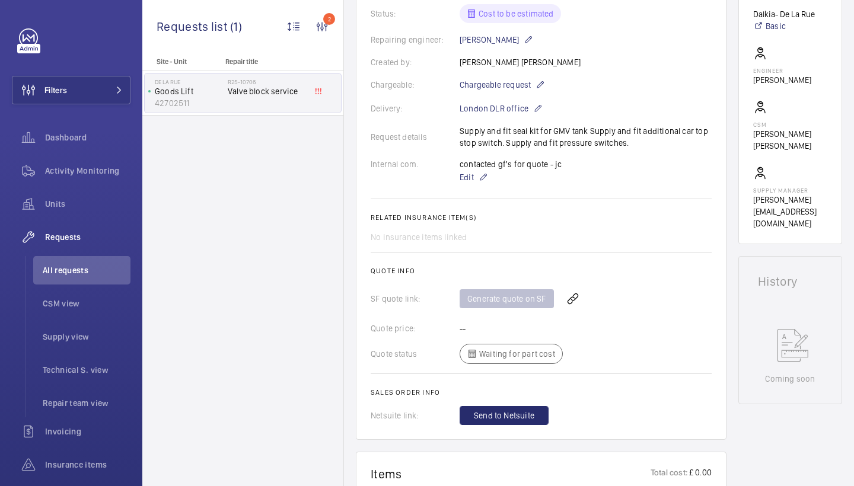
scroll to position [671, 0]
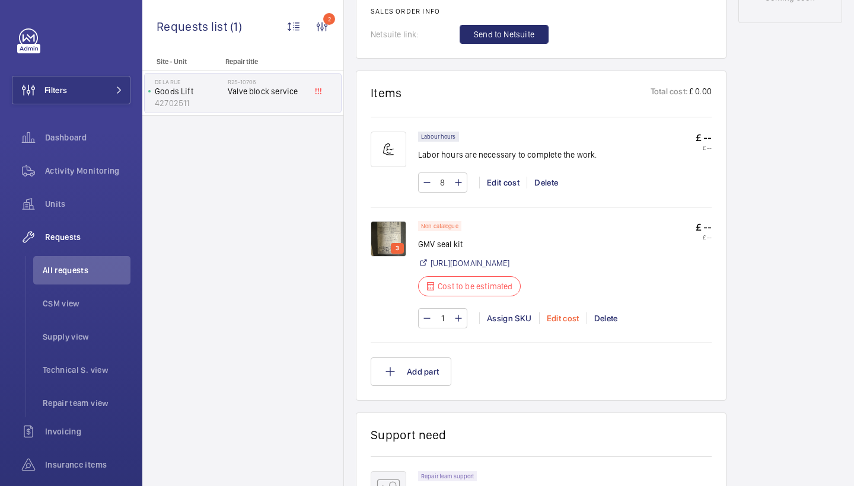
click at [564, 320] on div "Edit cost" at bounding box center [562, 319] width 47 height 12
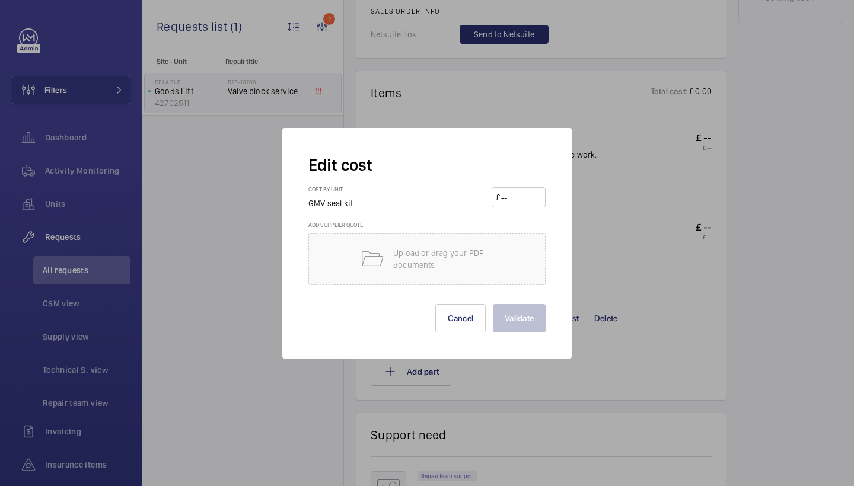
click at [521, 201] on input "number" at bounding box center [521, 197] width 42 height 19
type input "1500"
click at [519, 324] on button "Validate" at bounding box center [519, 318] width 53 height 28
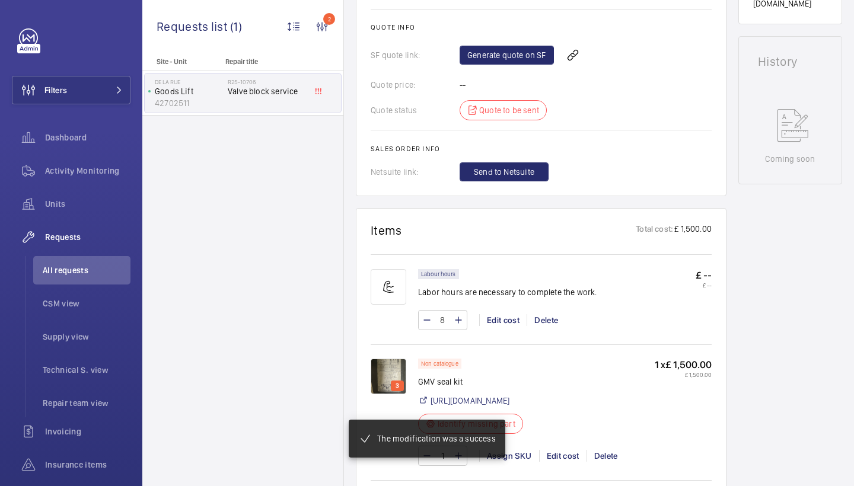
scroll to position [499, 0]
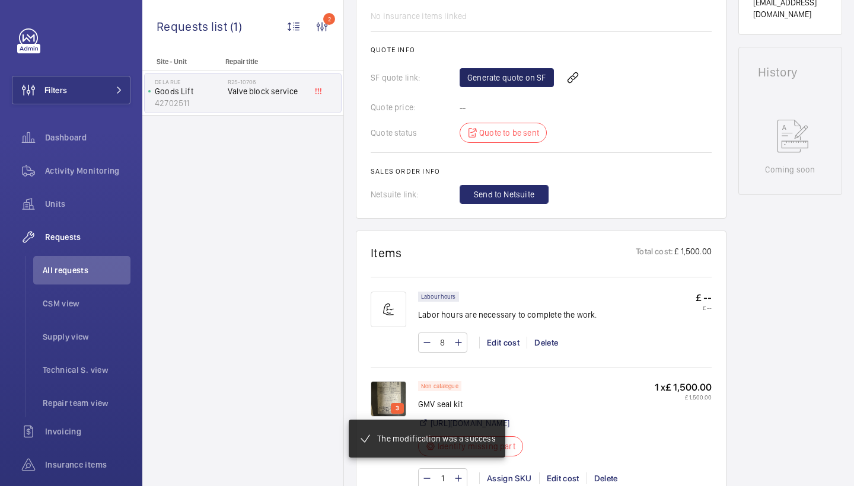
click at [523, 79] on link "Generate quote on SF" at bounding box center [507, 77] width 94 height 19
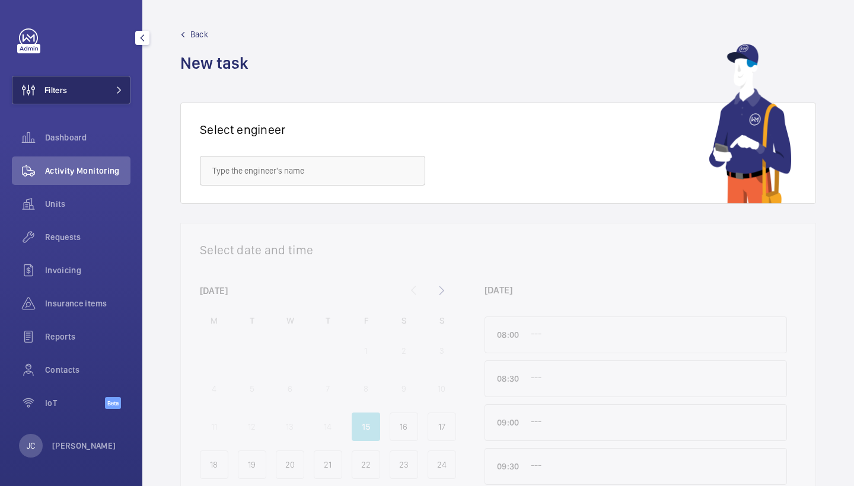
click at [129, 93] on button "Filters" at bounding box center [71, 90] width 119 height 28
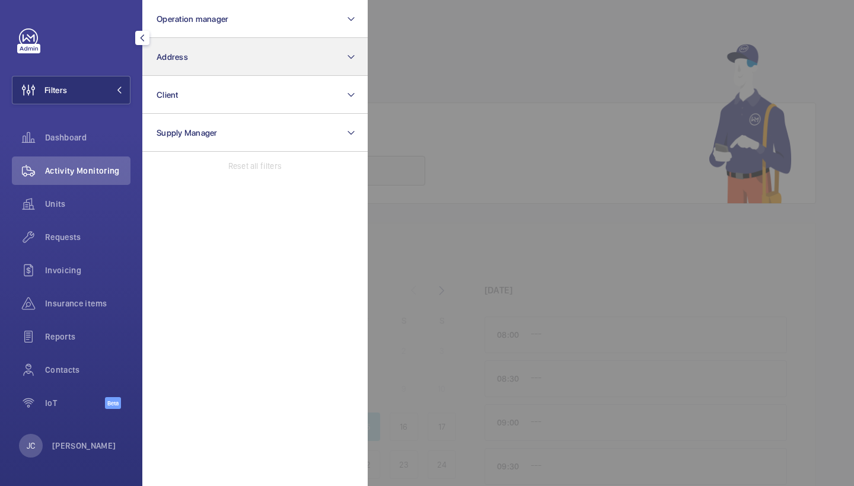
click at [179, 69] on button "Address" at bounding box center [254, 57] width 225 height 38
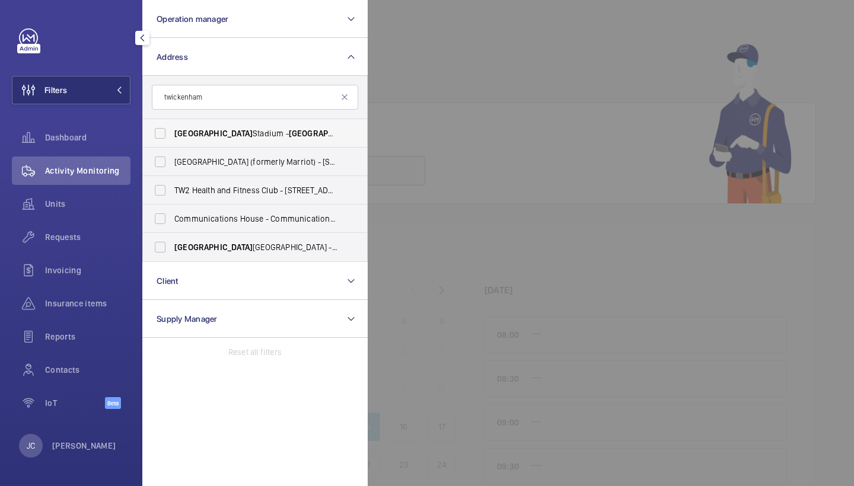
type input "twickenham"
click at [214, 137] on span "[GEOGRAPHIC_DATA]" at bounding box center [213, 133] width 78 height 9
click at [172, 137] on input "[GEOGRAPHIC_DATA] - [GEOGRAPHIC_DATA], [GEOGRAPHIC_DATA] 7BA" at bounding box center [160, 134] width 24 height 24
checkbox input "true"
click at [91, 240] on span "Requests" at bounding box center [87, 237] width 85 height 12
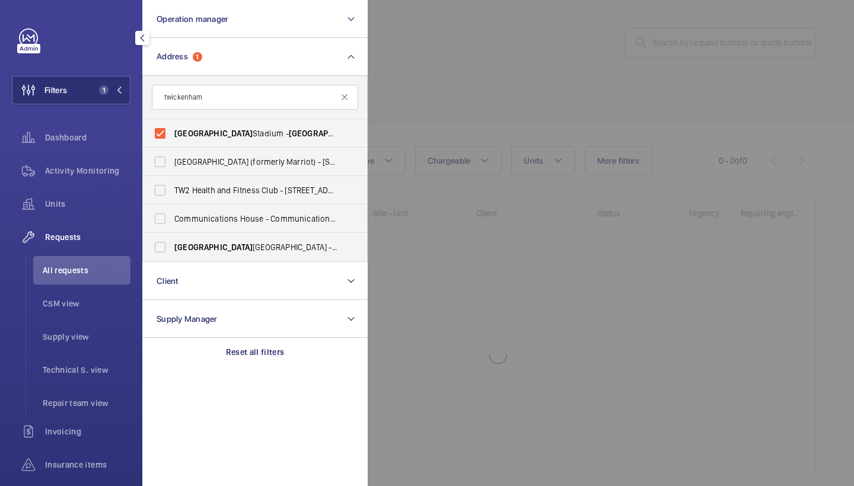
click at [475, 109] on div at bounding box center [795, 243] width 854 height 486
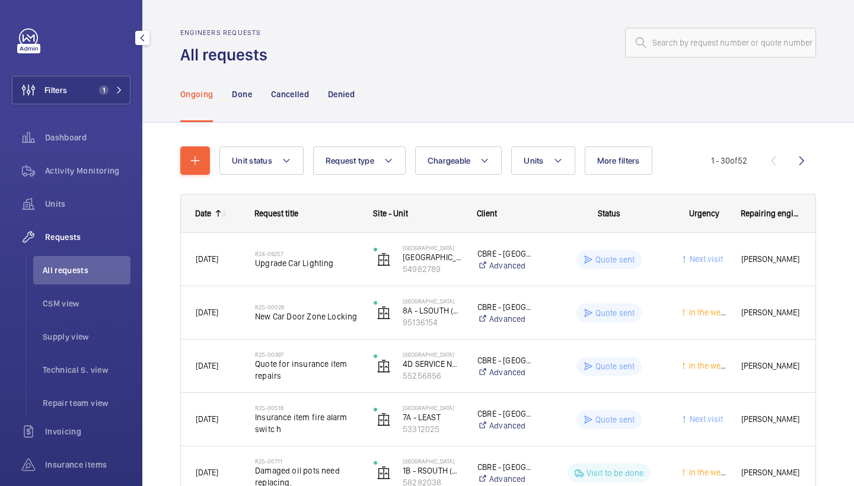
scroll to position [-2, 0]
click at [539, 171] on button "Units" at bounding box center [542, 161] width 63 height 28
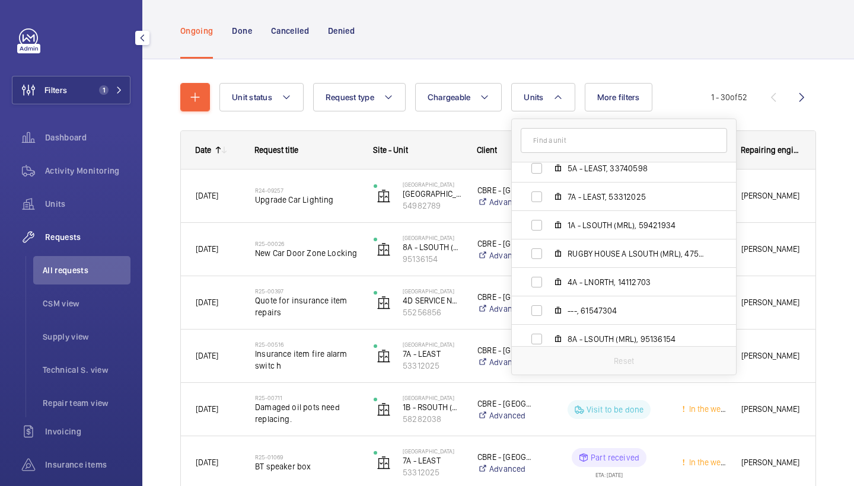
scroll to position [72, 0]
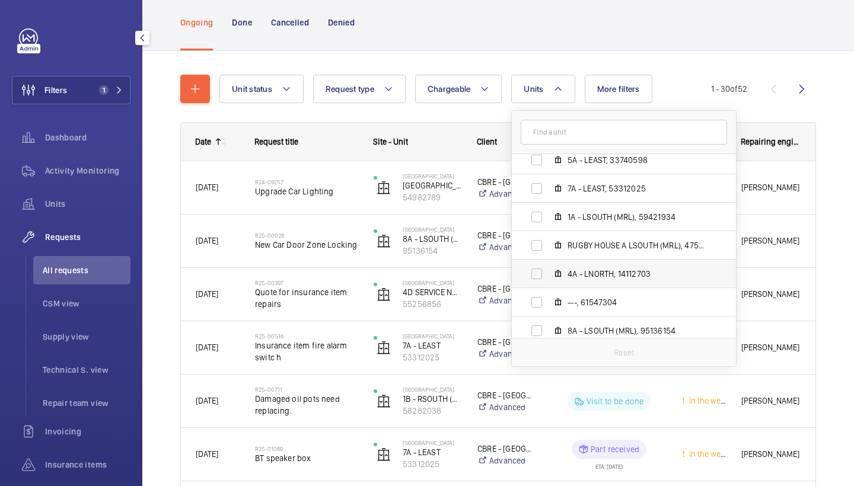
click at [591, 269] on span "4A - LNORTH, 14112703" at bounding box center [637, 274] width 138 height 12
click at [549, 269] on input "4A - LNORTH, 14112703" at bounding box center [537, 274] width 24 height 24
checkbox input "true"
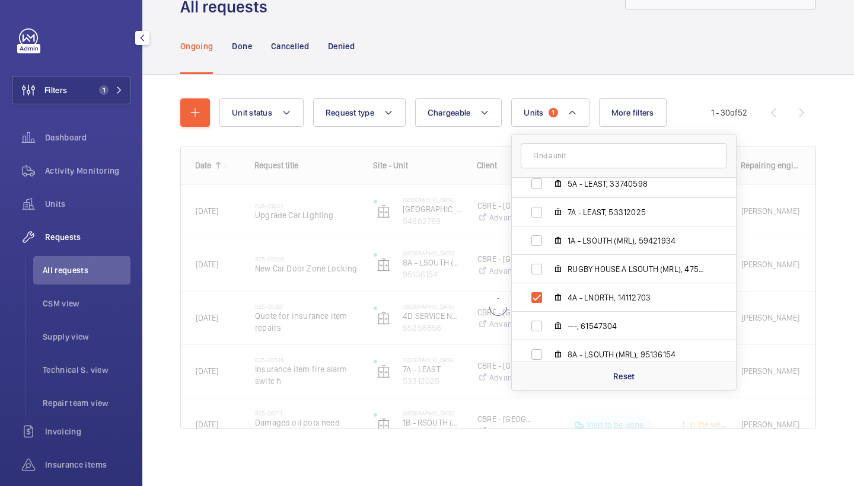
scroll to position [48, 0]
click at [531, 38] on div "Ongoing Done Cancelled Denied" at bounding box center [498, 46] width 636 height 56
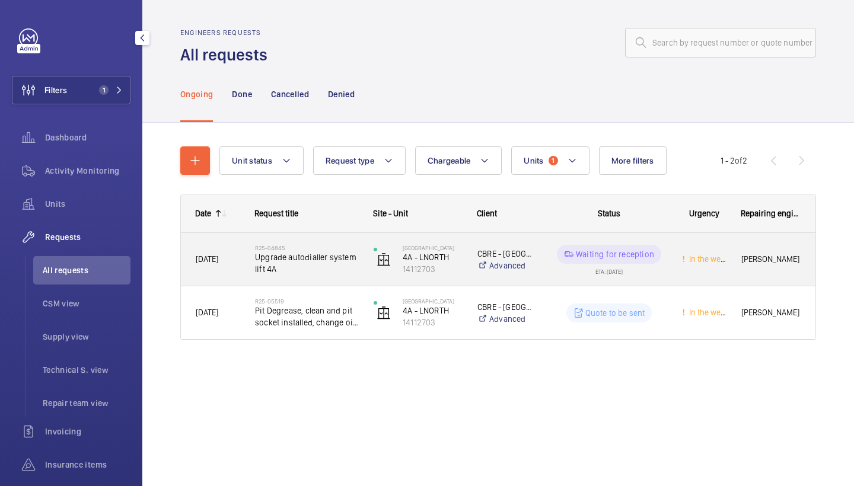
click at [323, 237] on div "R25-04845 Upgrade autodialler system lift 4A" at bounding box center [299, 259] width 117 height 53
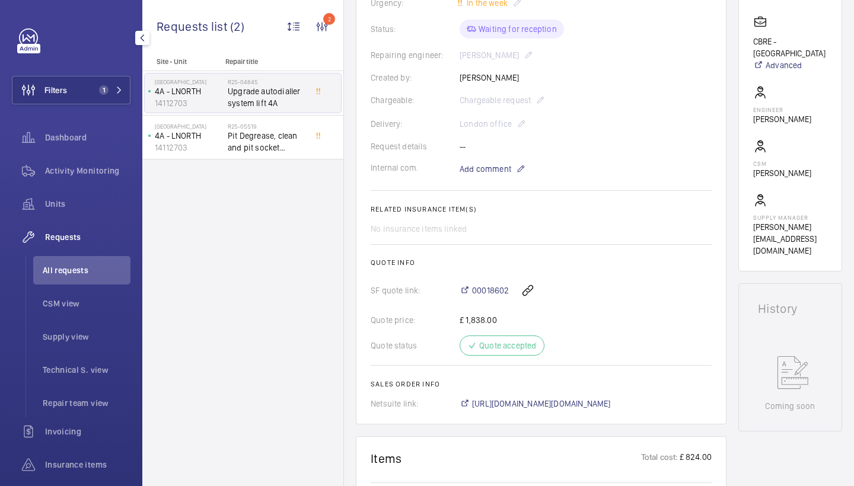
scroll to position [351, 0]
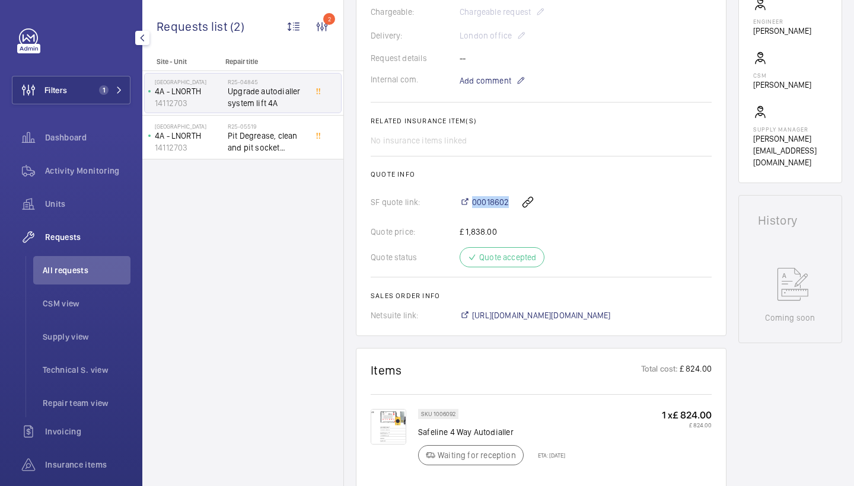
drag, startPoint x: 449, startPoint y: 212, endPoint x: 505, endPoint y: 213, distance: 56.4
click at [505, 213] on div "SF quote link: 00018602" at bounding box center [541, 202] width 341 height 28
copy div "00018602"
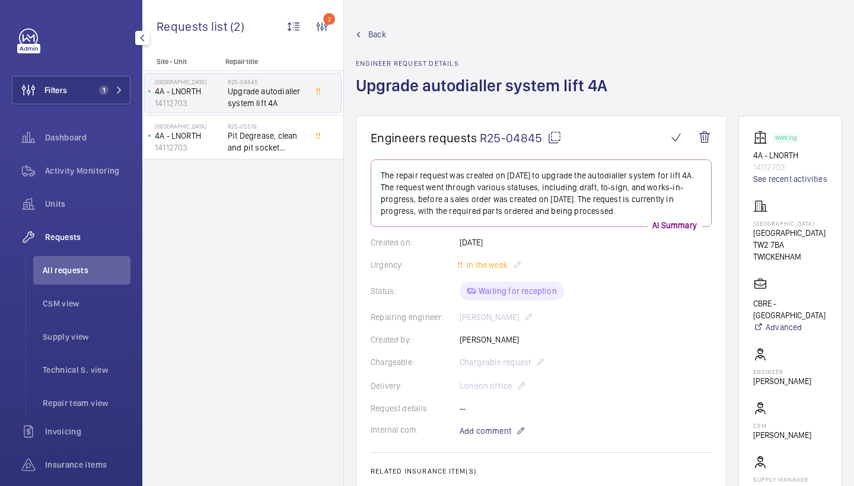
scroll to position [0, 0]
click at [551, 137] on mat-icon at bounding box center [555, 138] width 14 height 14
